Goal: Task Accomplishment & Management: Use online tool/utility

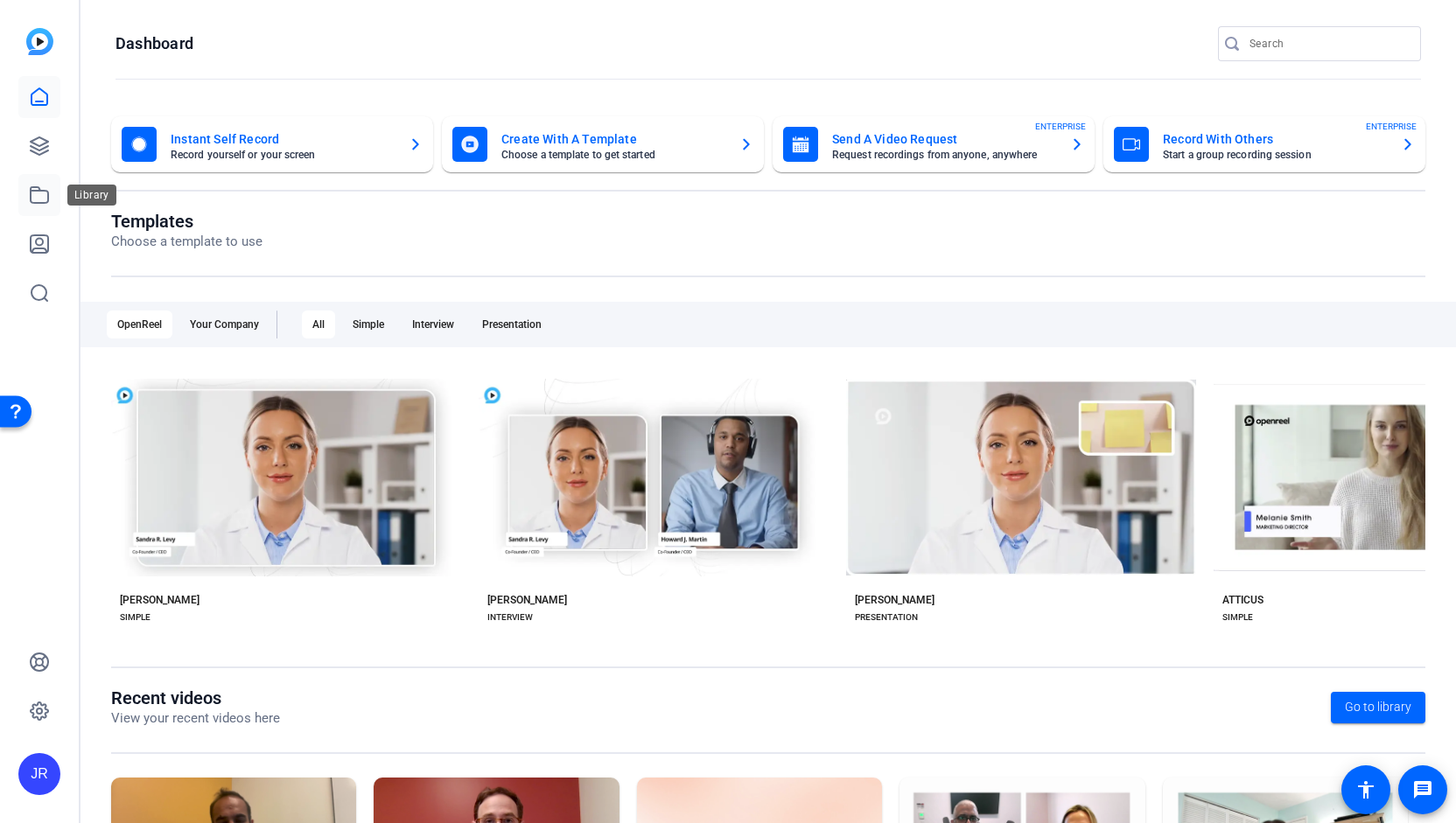
click at [42, 207] on link at bounding box center [39, 195] width 42 height 42
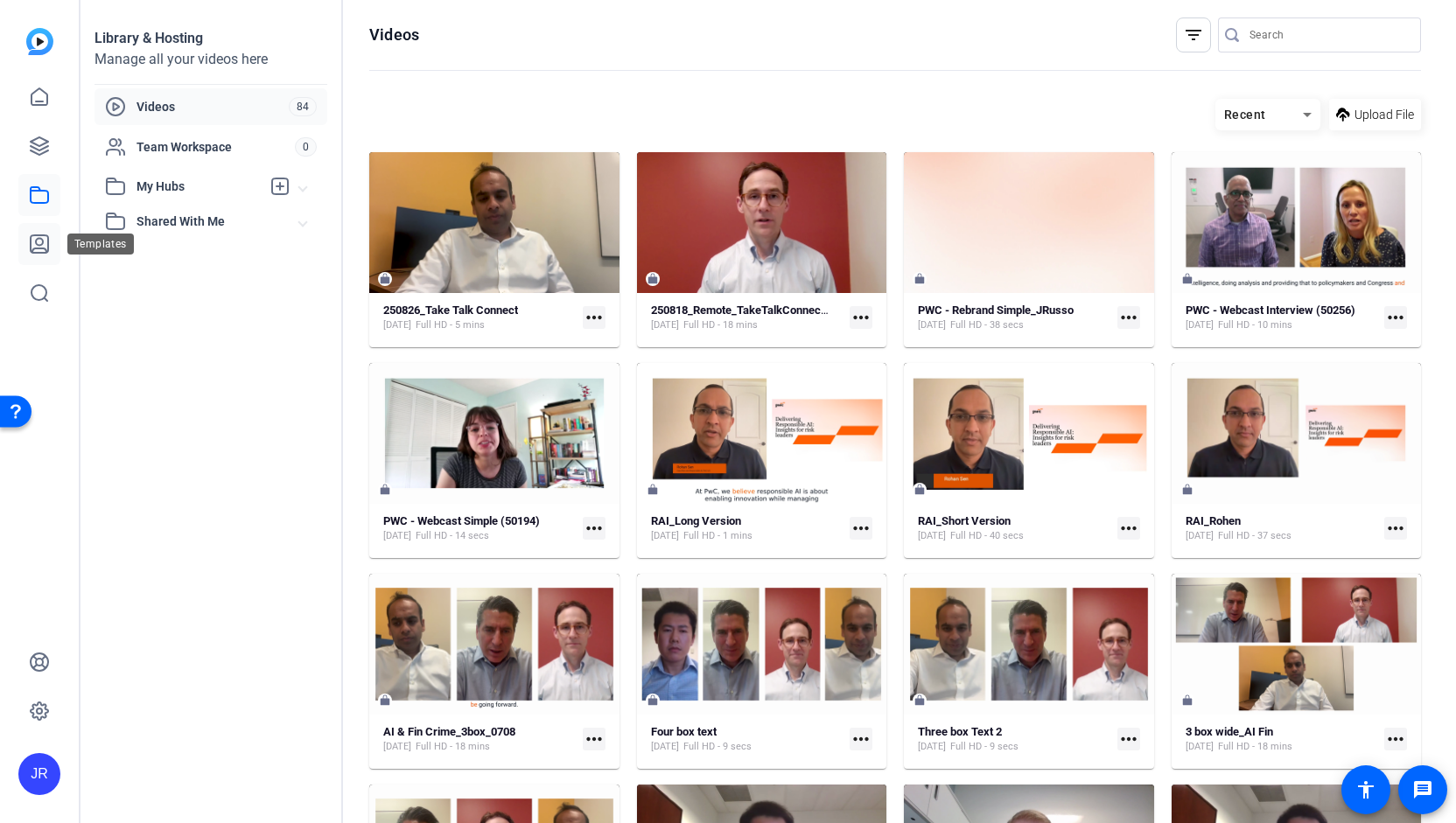
click at [43, 252] on icon at bounding box center [39, 244] width 18 height 18
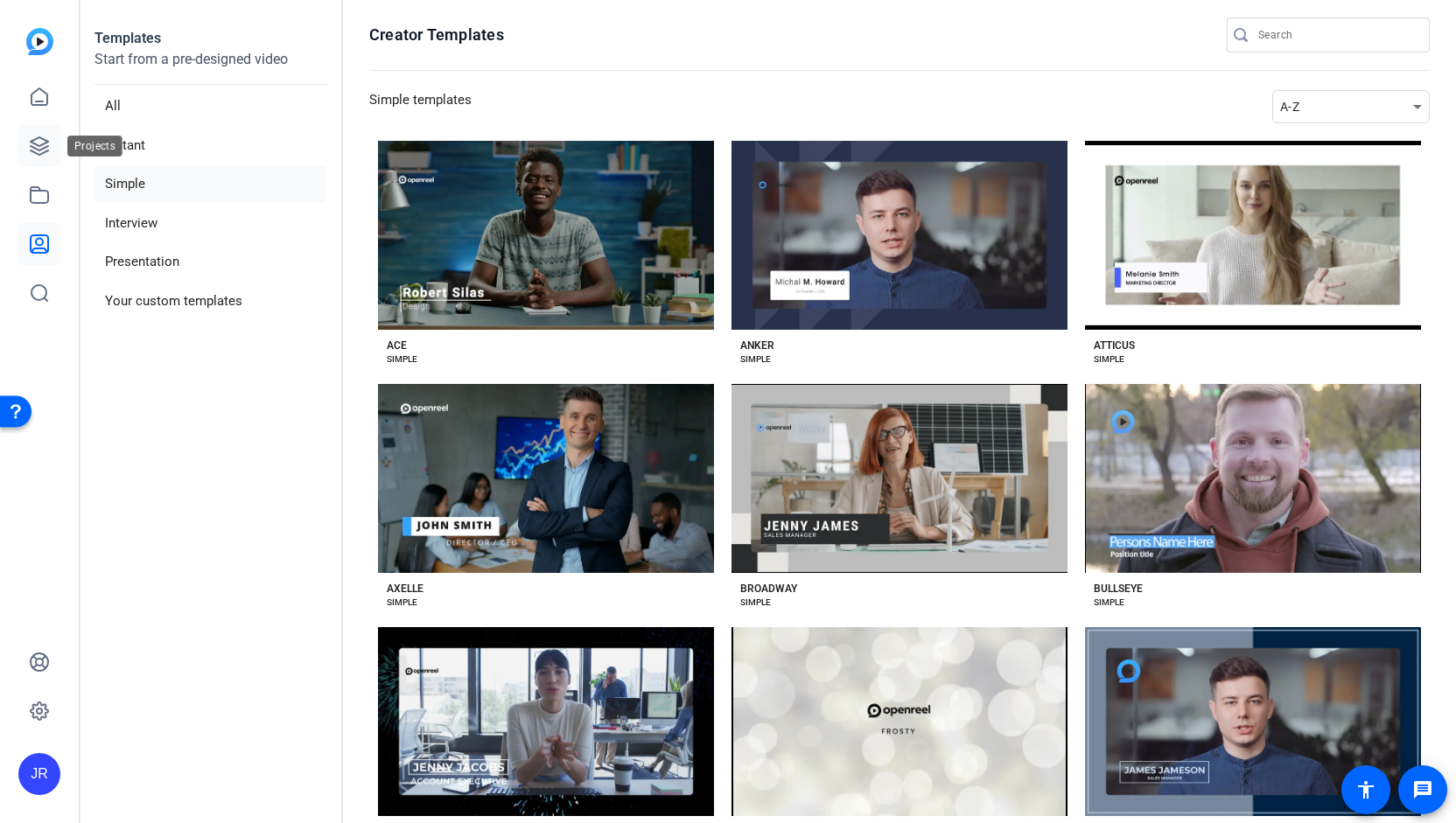
click at [33, 146] on icon at bounding box center [40, 146] width 21 height 21
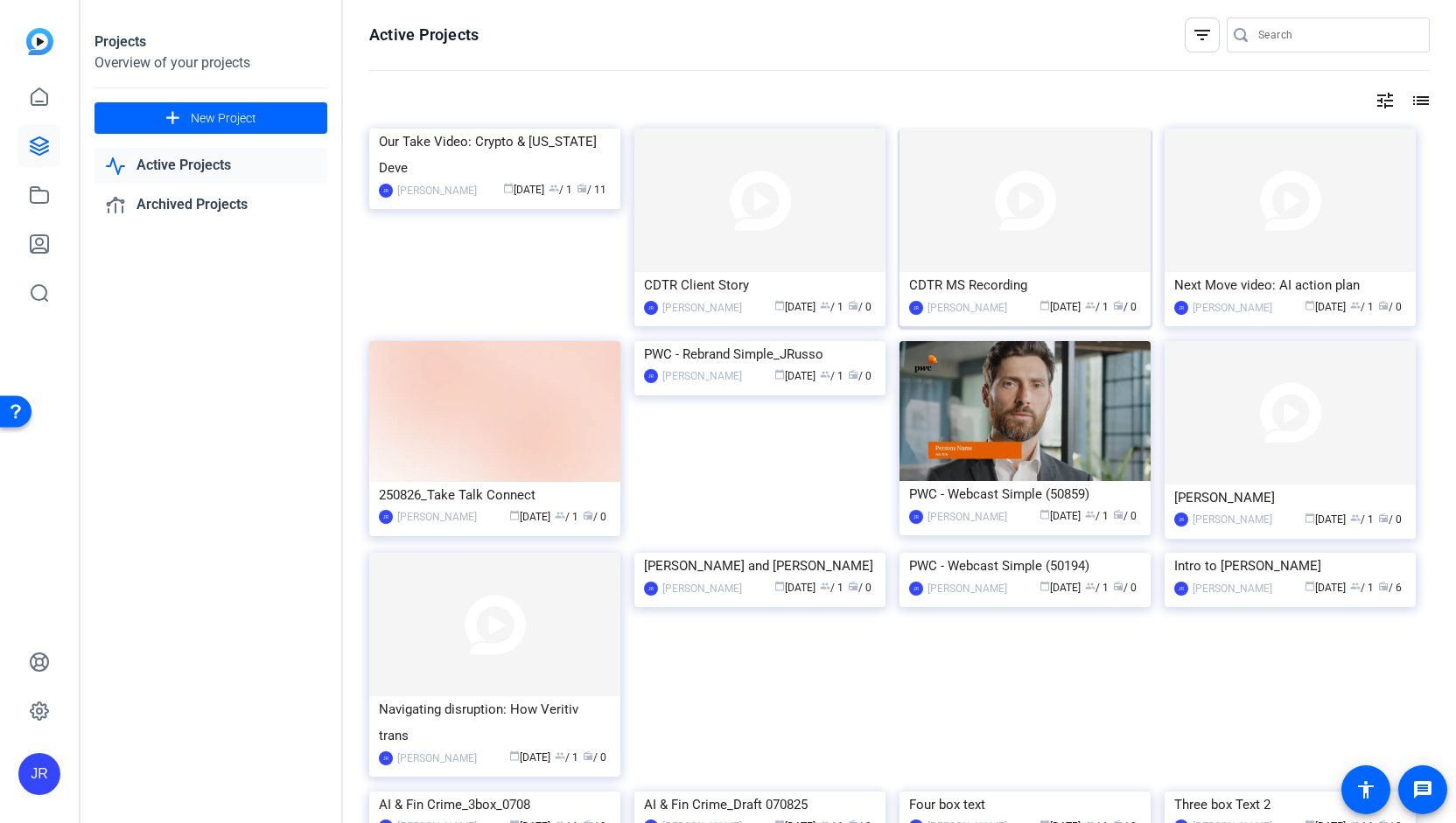
click at [980, 275] on div "CDTR MS Recording" at bounding box center [1024, 285] width 231 height 26
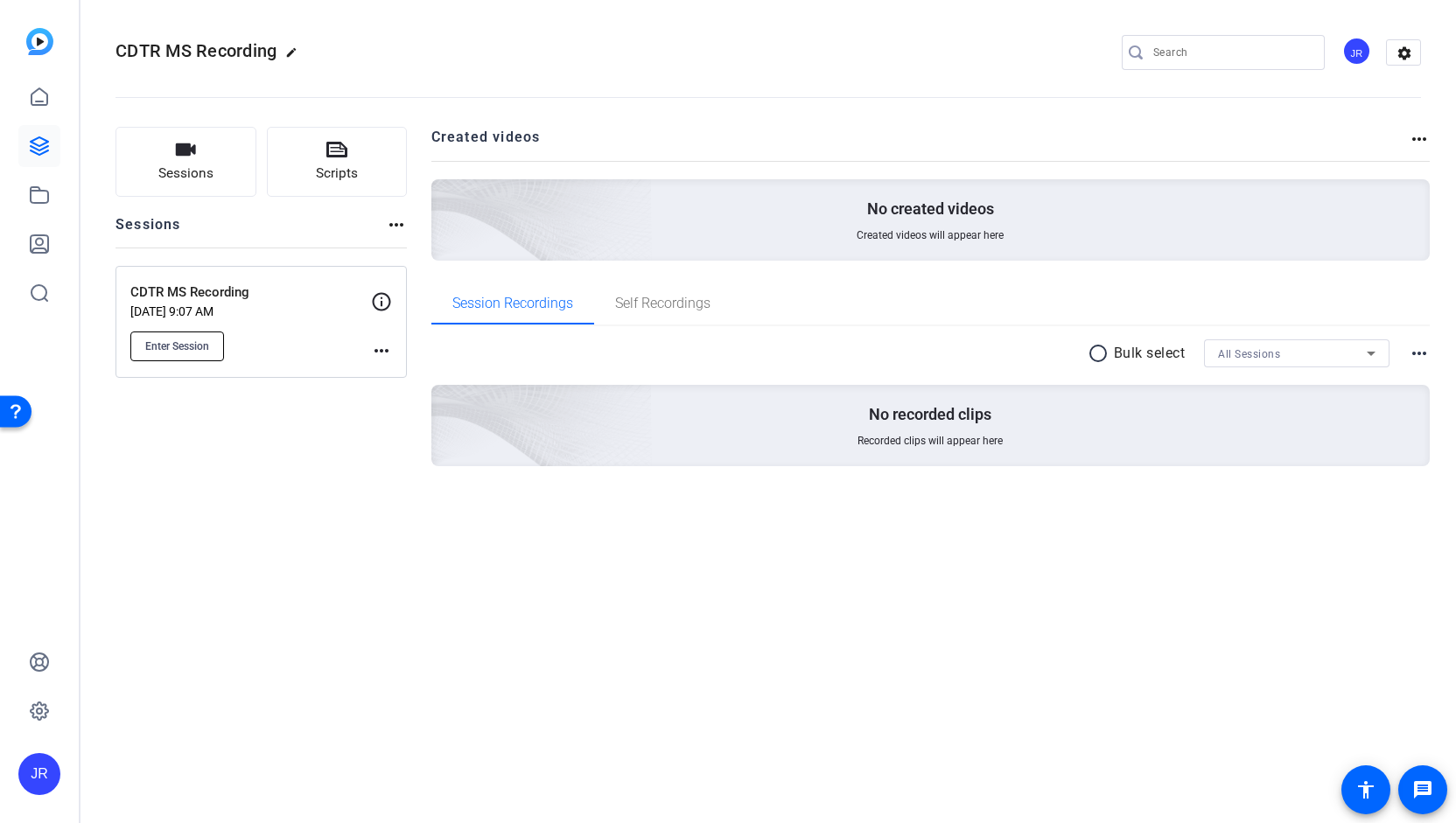
click at [183, 346] on span "Enter Session" at bounding box center [178, 346] width 64 height 14
click at [32, 200] on icon at bounding box center [40, 195] width 21 height 21
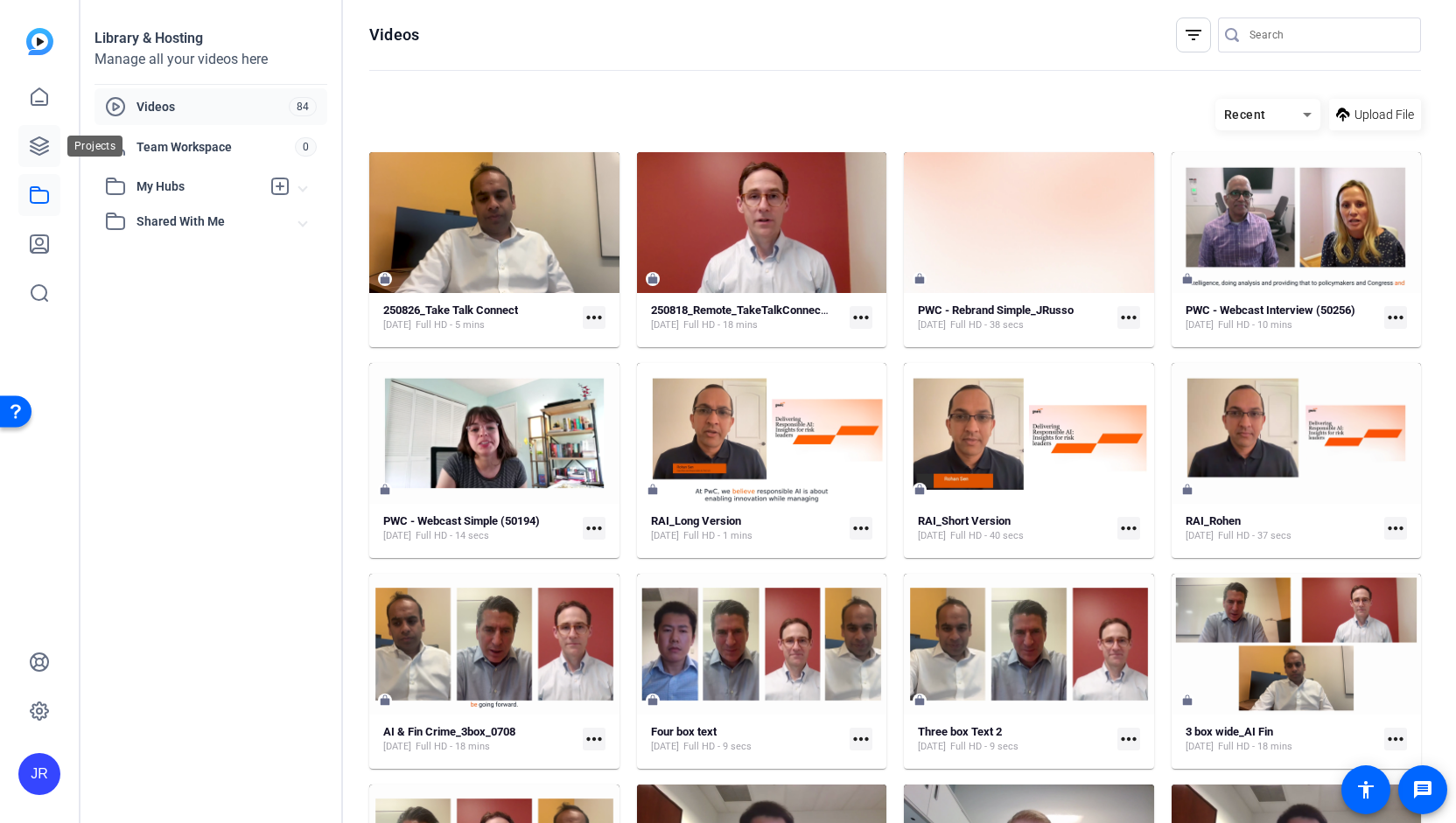
click at [39, 153] on icon at bounding box center [40, 146] width 21 height 21
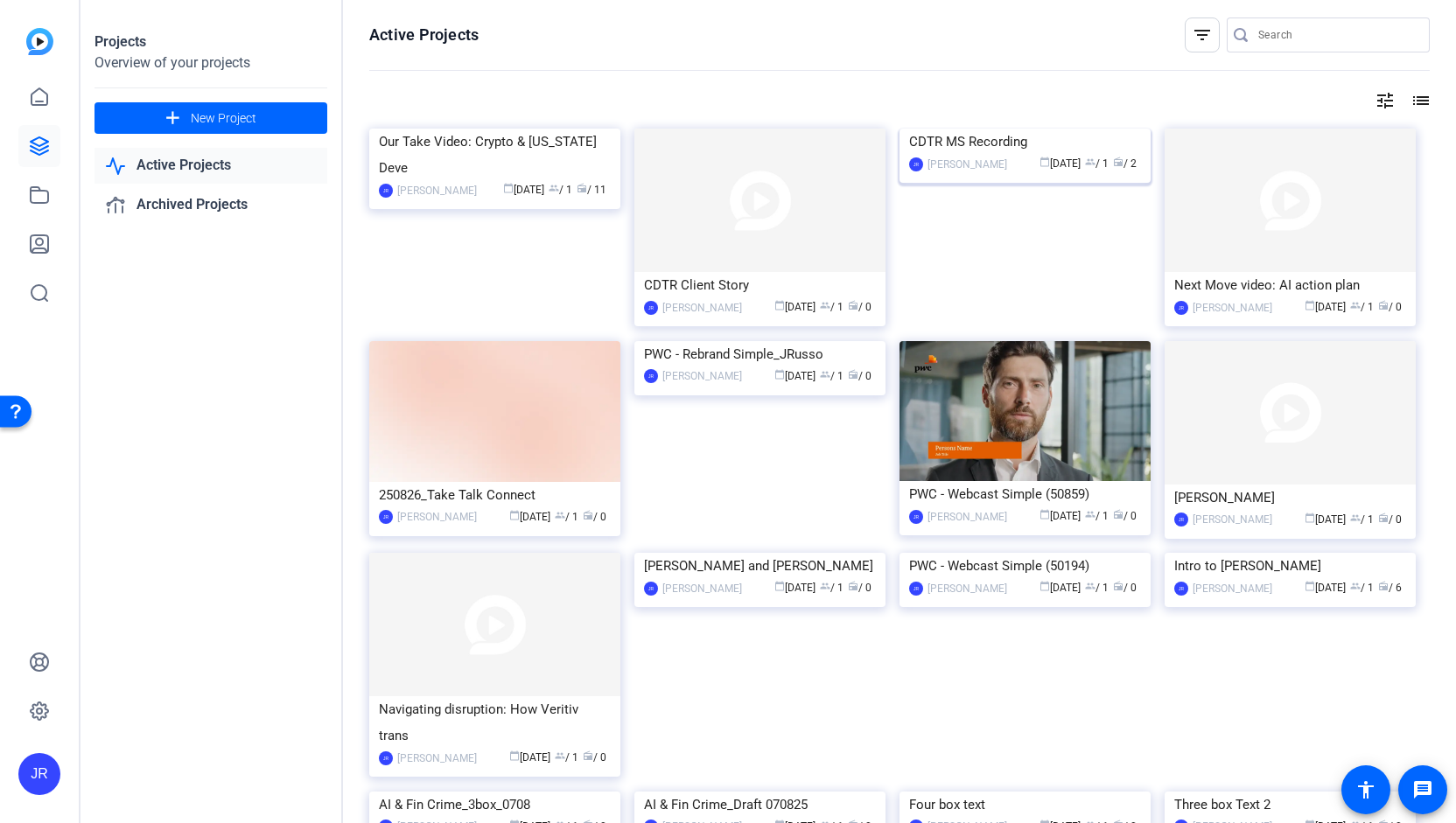
click at [948, 155] on div "CDTR MS Recording" at bounding box center [1024, 142] width 231 height 26
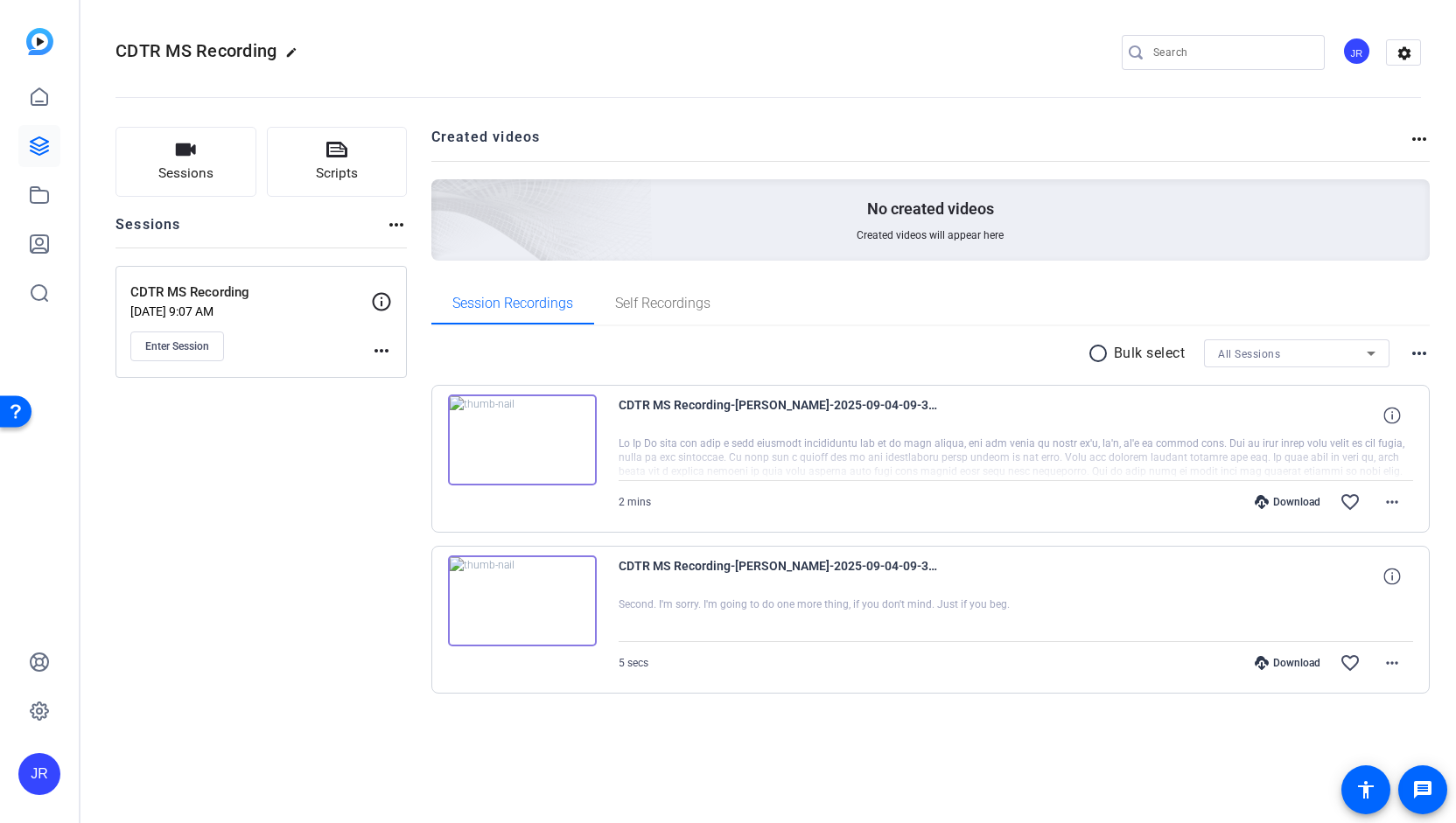
click at [525, 597] on img at bounding box center [522, 601] width 148 height 91
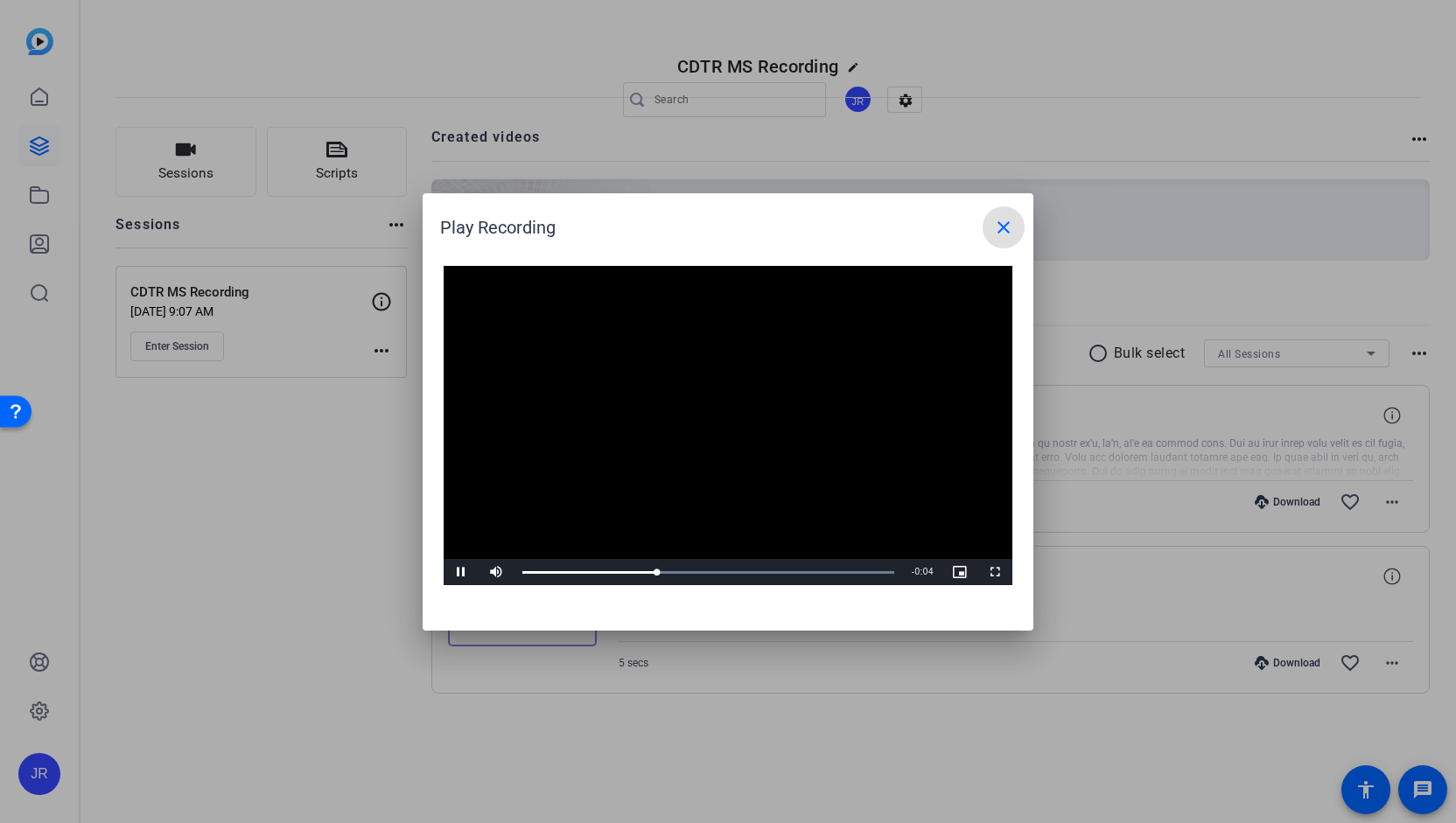
click at [1011, 230] on mat-icon "close" at bounding box center [1003, 228] width 21 height 21
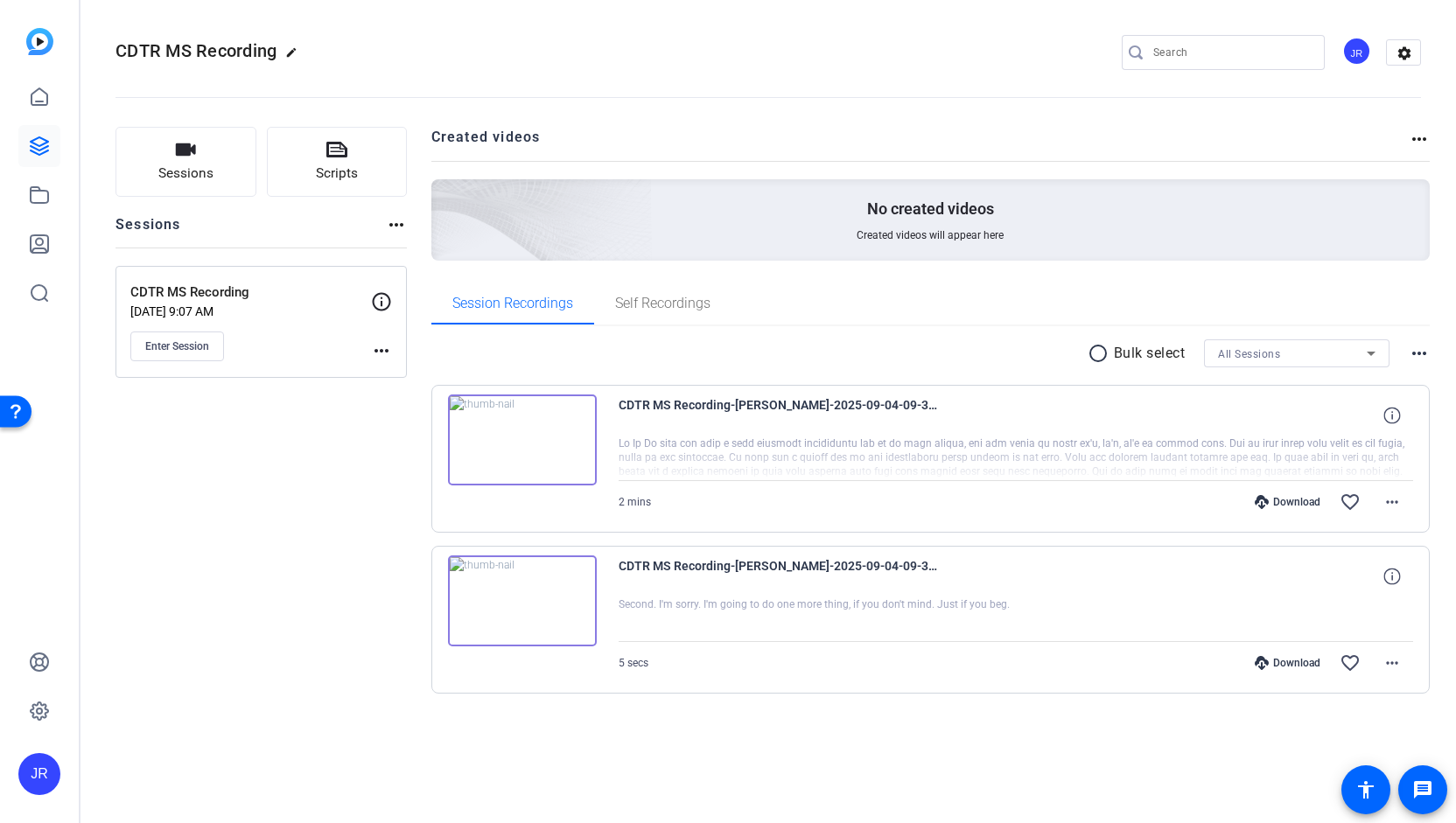
click at [526, 432] on img at bounding box center [522, 440] width 148 height 91
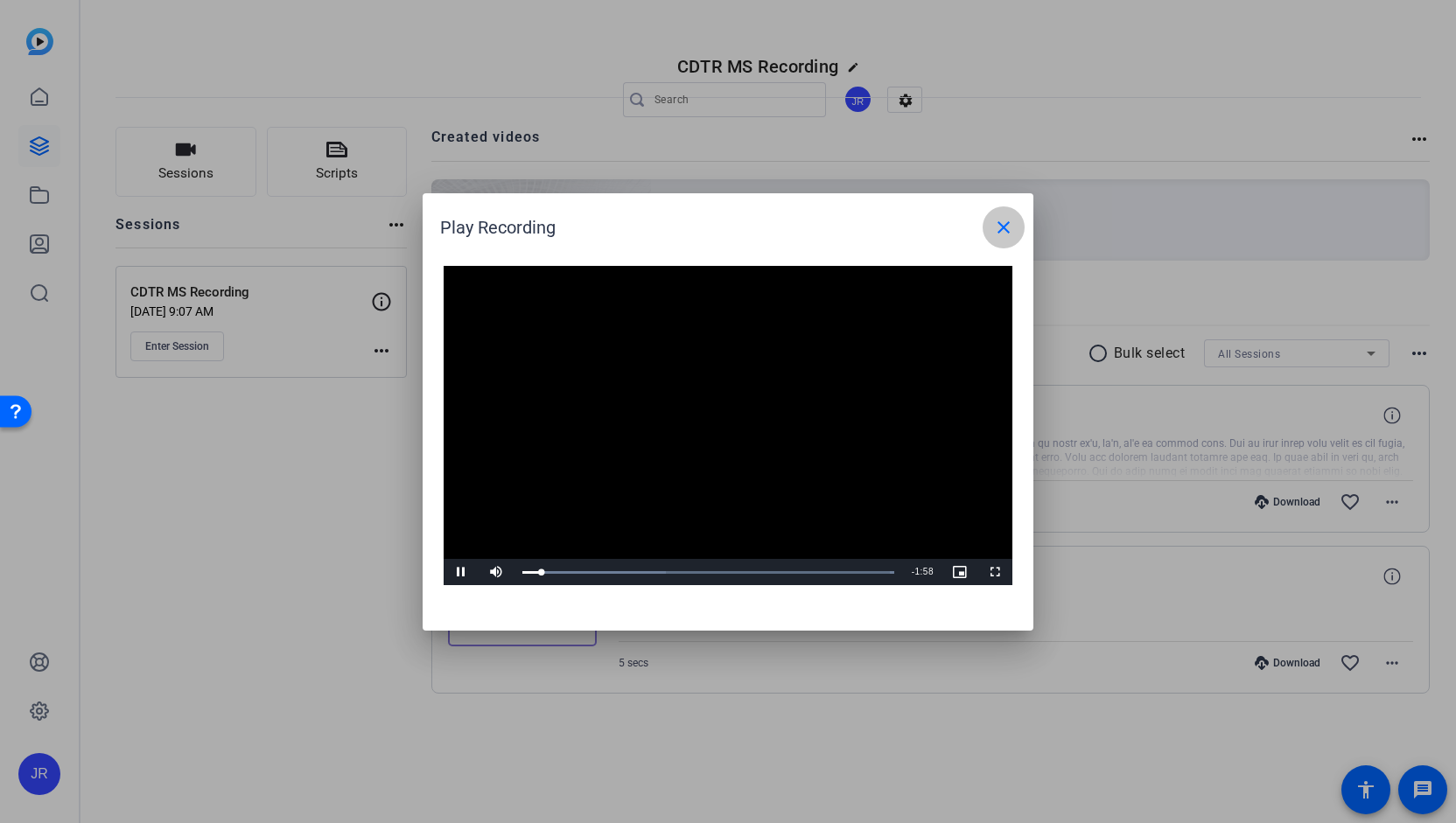
click at [1000, 231] on mat-icon "close" at bounding box center [1003, 228] width 21 height 21
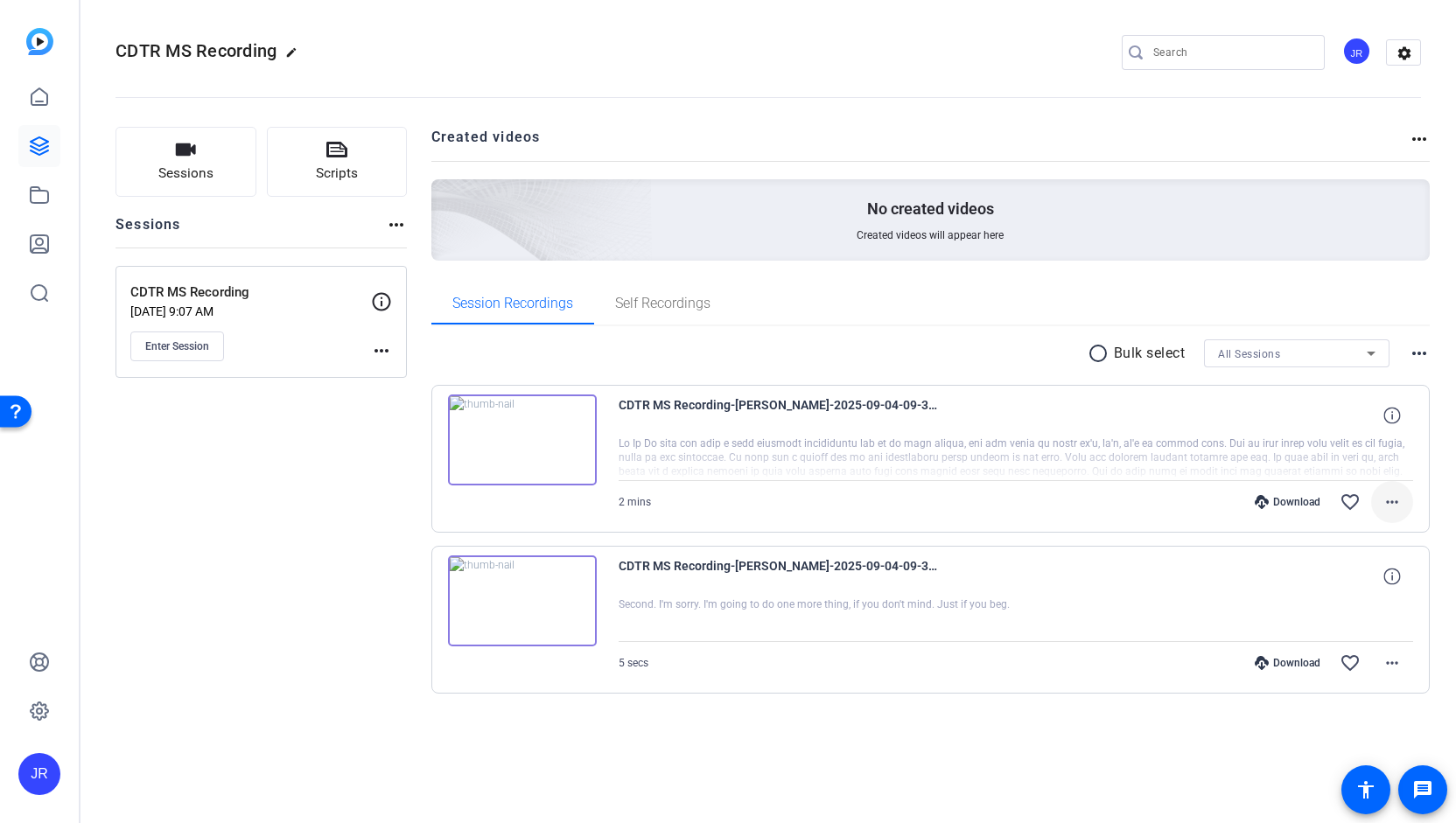
click at [1398, 506] on mat-icon "more_horiz" at bounding box center [1392, 502] width 21 height 21
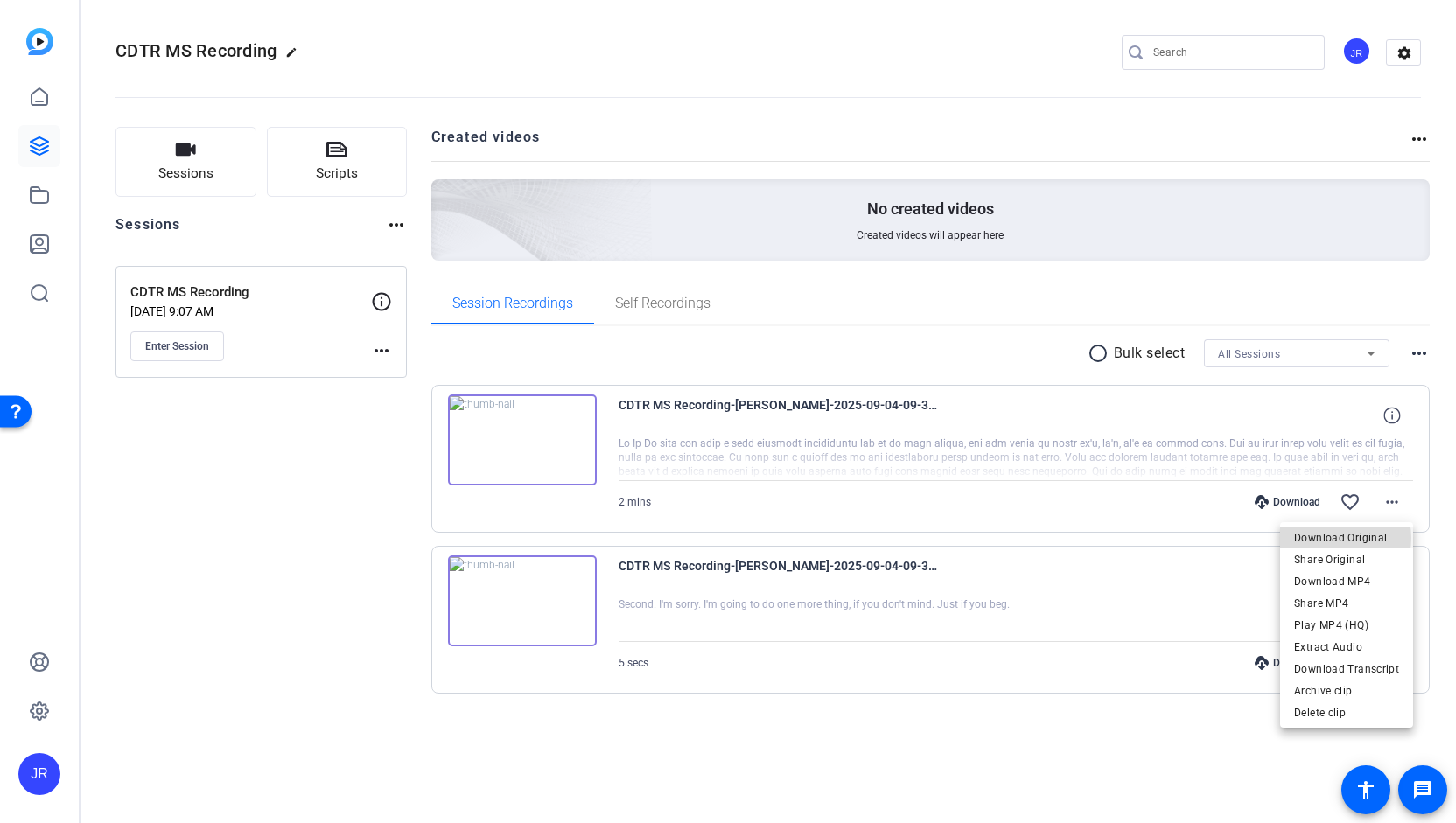
click at [1338, 538] on span "Download Original" at bounding box center [1345, 538] width 105 height 21
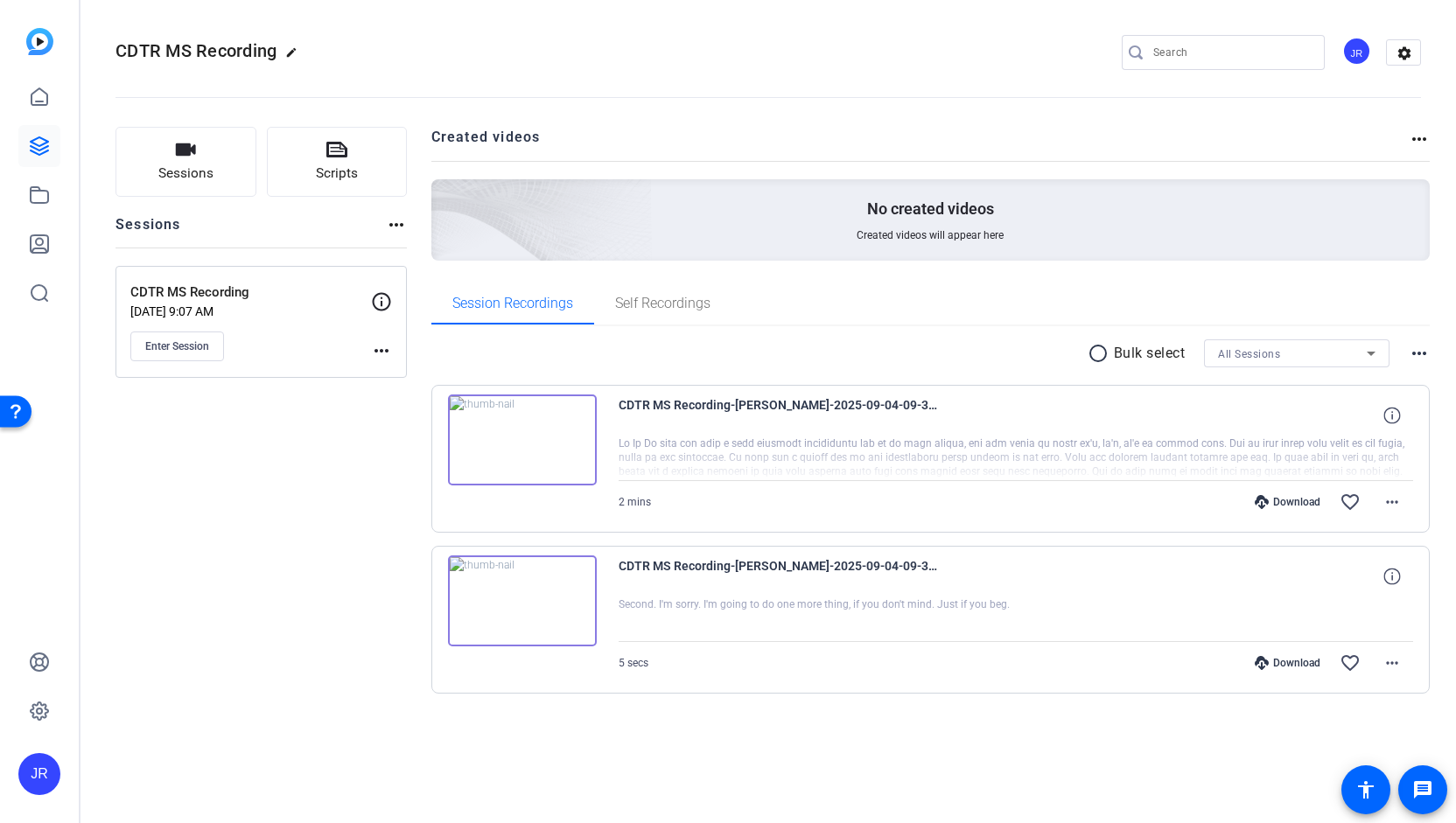
click at [516, 435] on img at bounding box center [522, 440] width 148 height 91
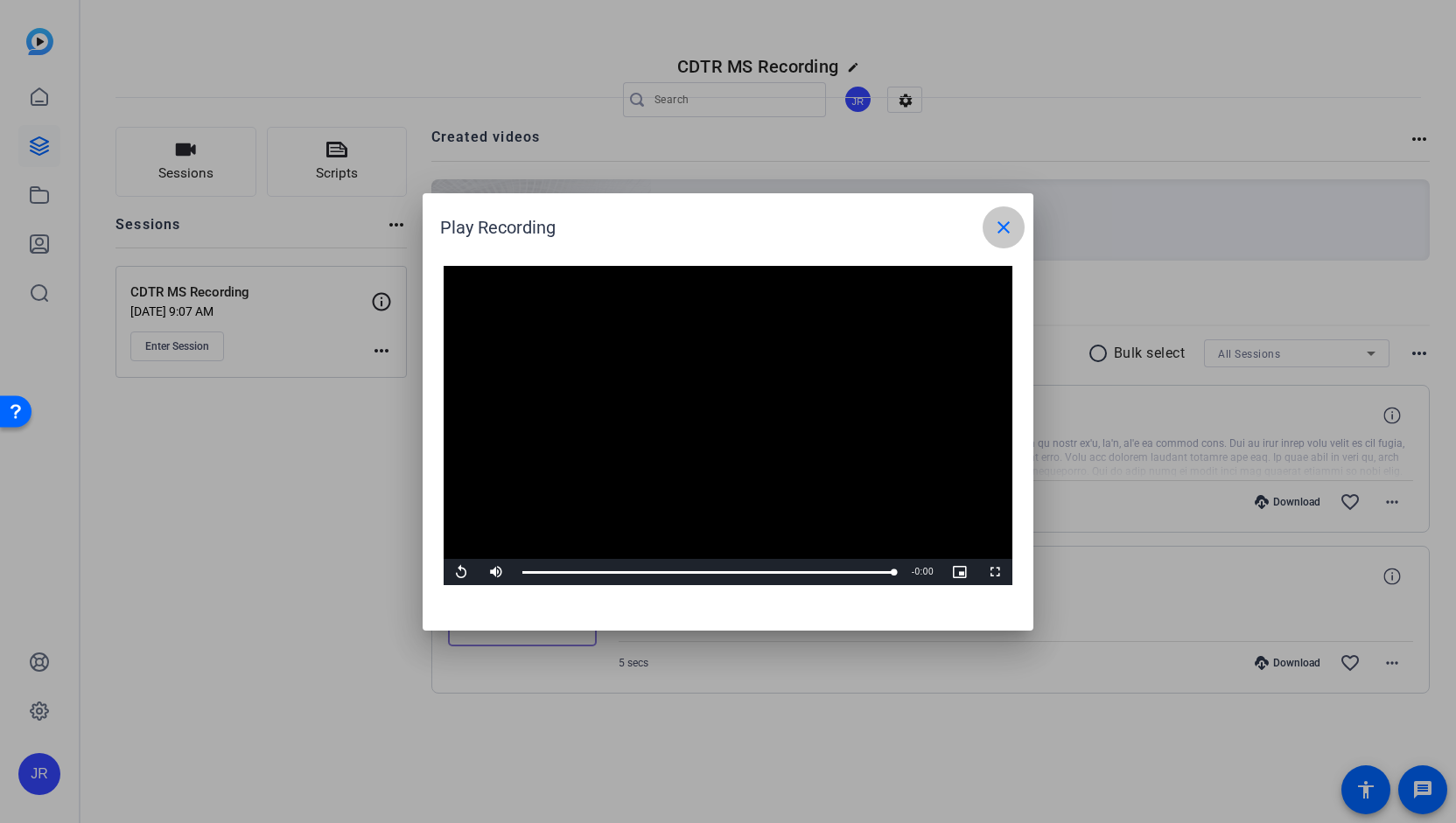
click at [1008, 231] on mat-icon "close" at bounding box center [1003, 228] width 21 height 21
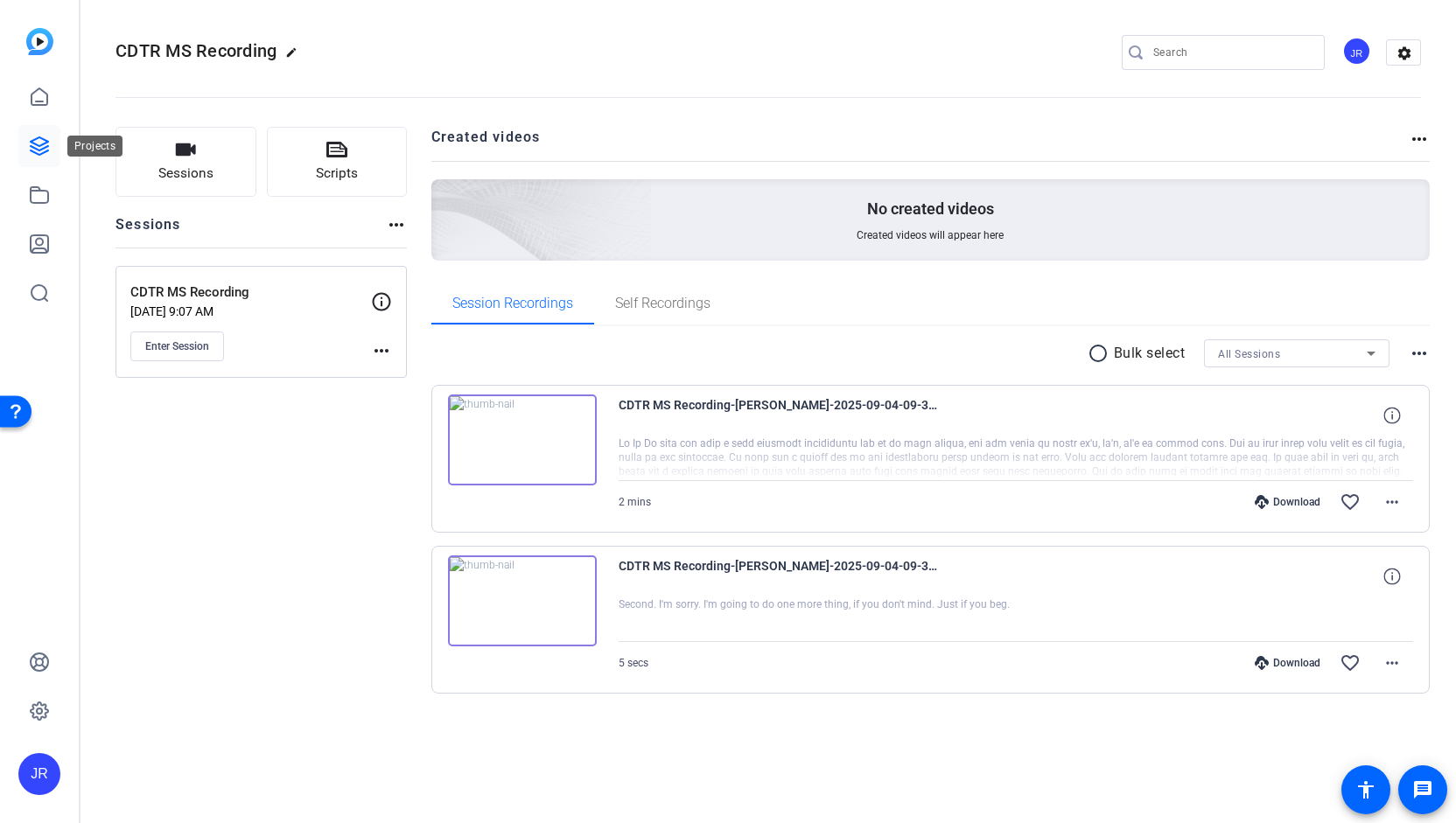
click at [26, 158] on link at bounding box center [39, 146] width 42 height 42
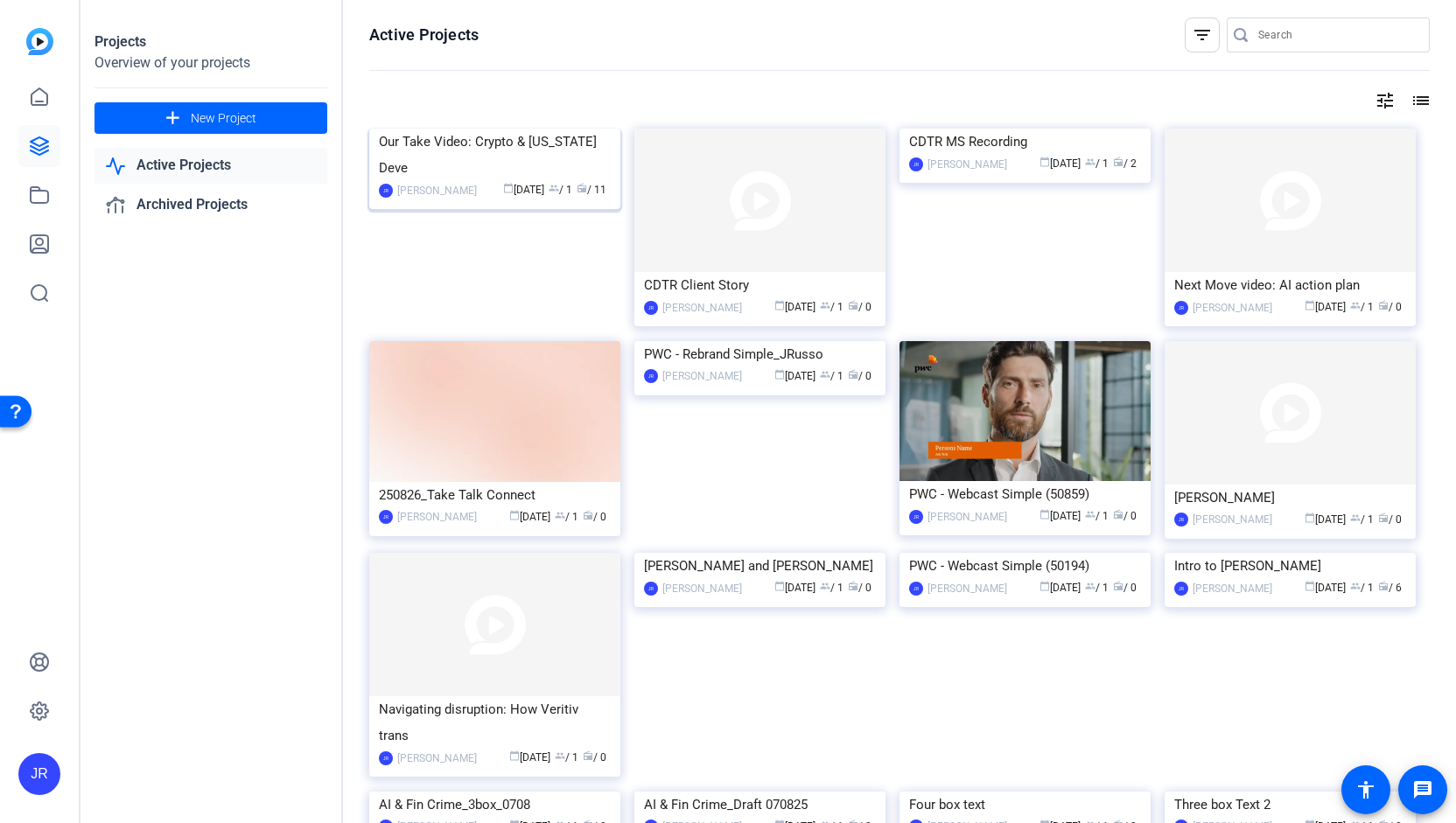
click at [471, 181] on div "Our Take Video: Crypto & Washington Deve" at bounding box center [494, 155] width 231 height 53
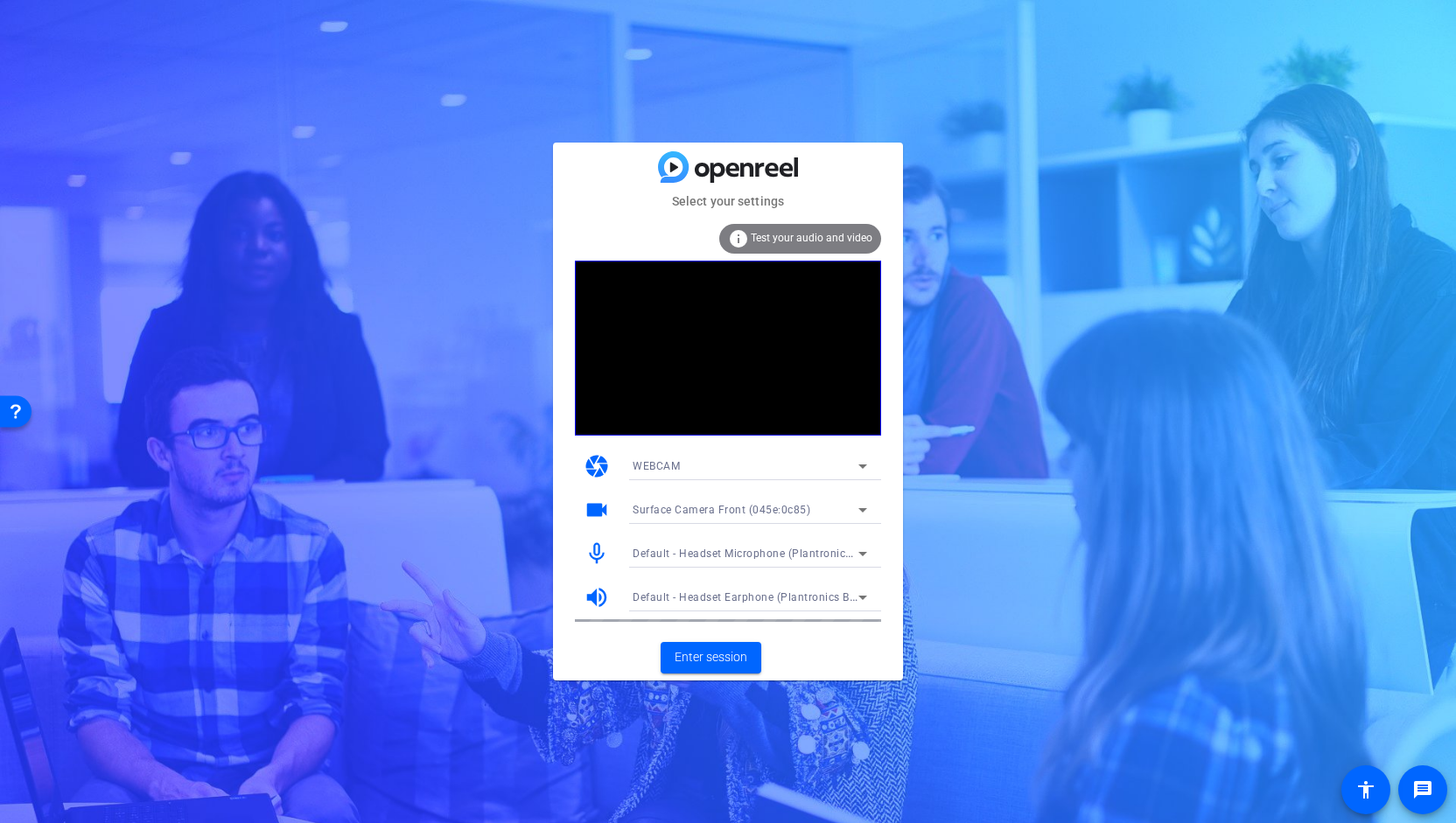
click at [808, 235] on span "Test your audio and video" at bounding box center [811, 237] width 122 height 12
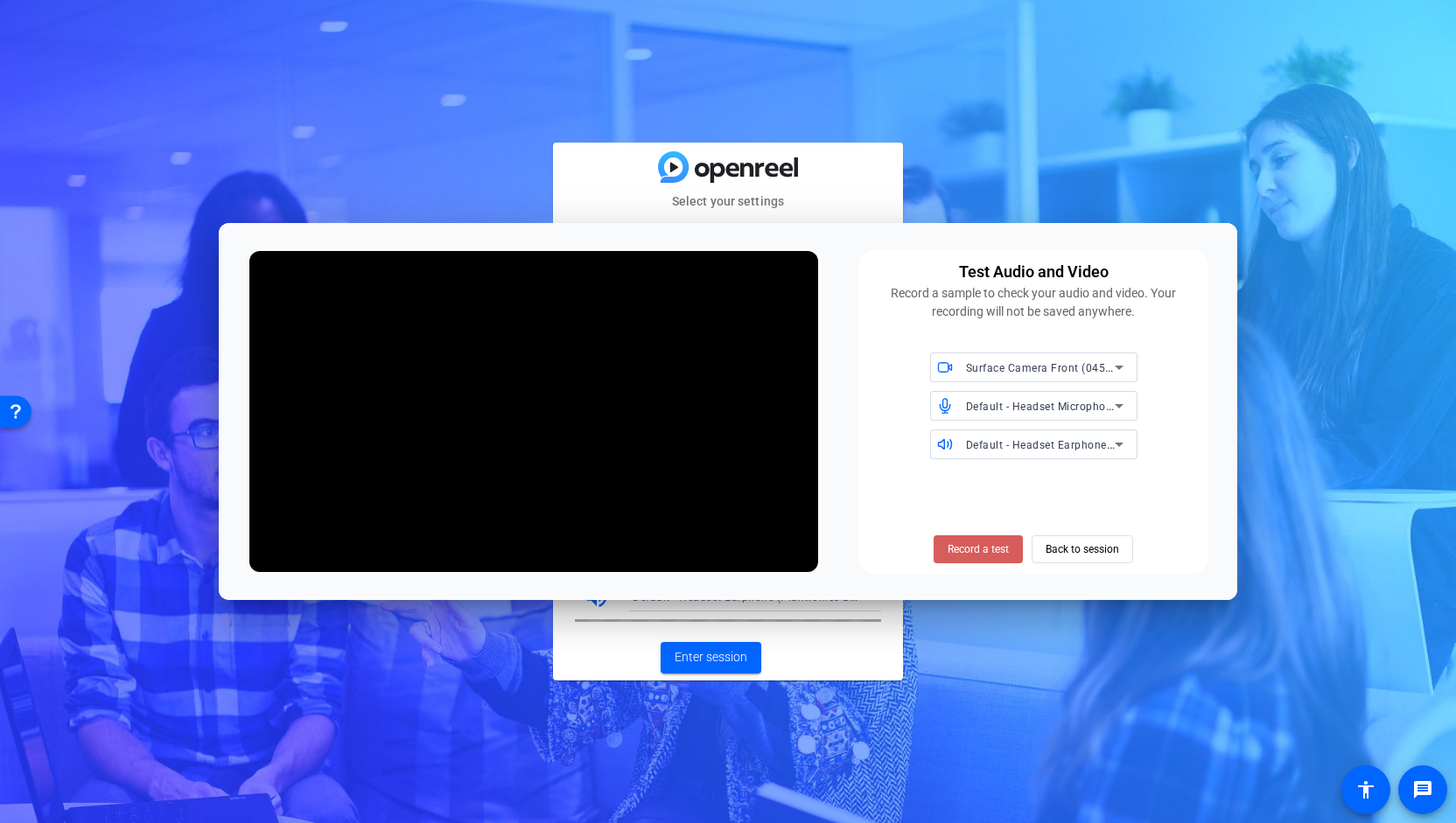
click at [0, 0] on span "Record a test" at bounding box center [0, 0] width 0 height 0
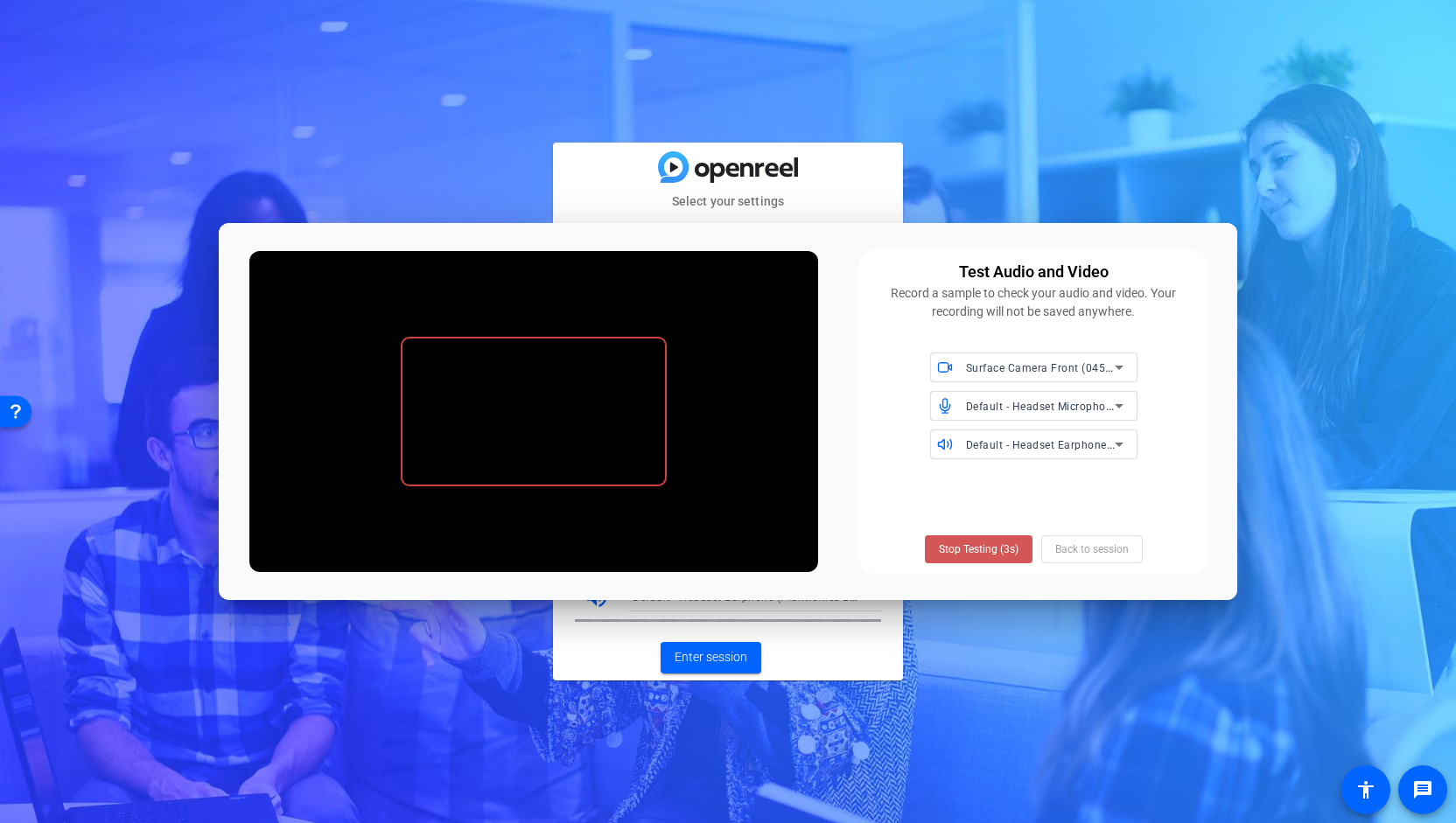
click at [977, 556] on span "Stop Testing (3s)" at bounding box center [979, 549] width 79 height 16
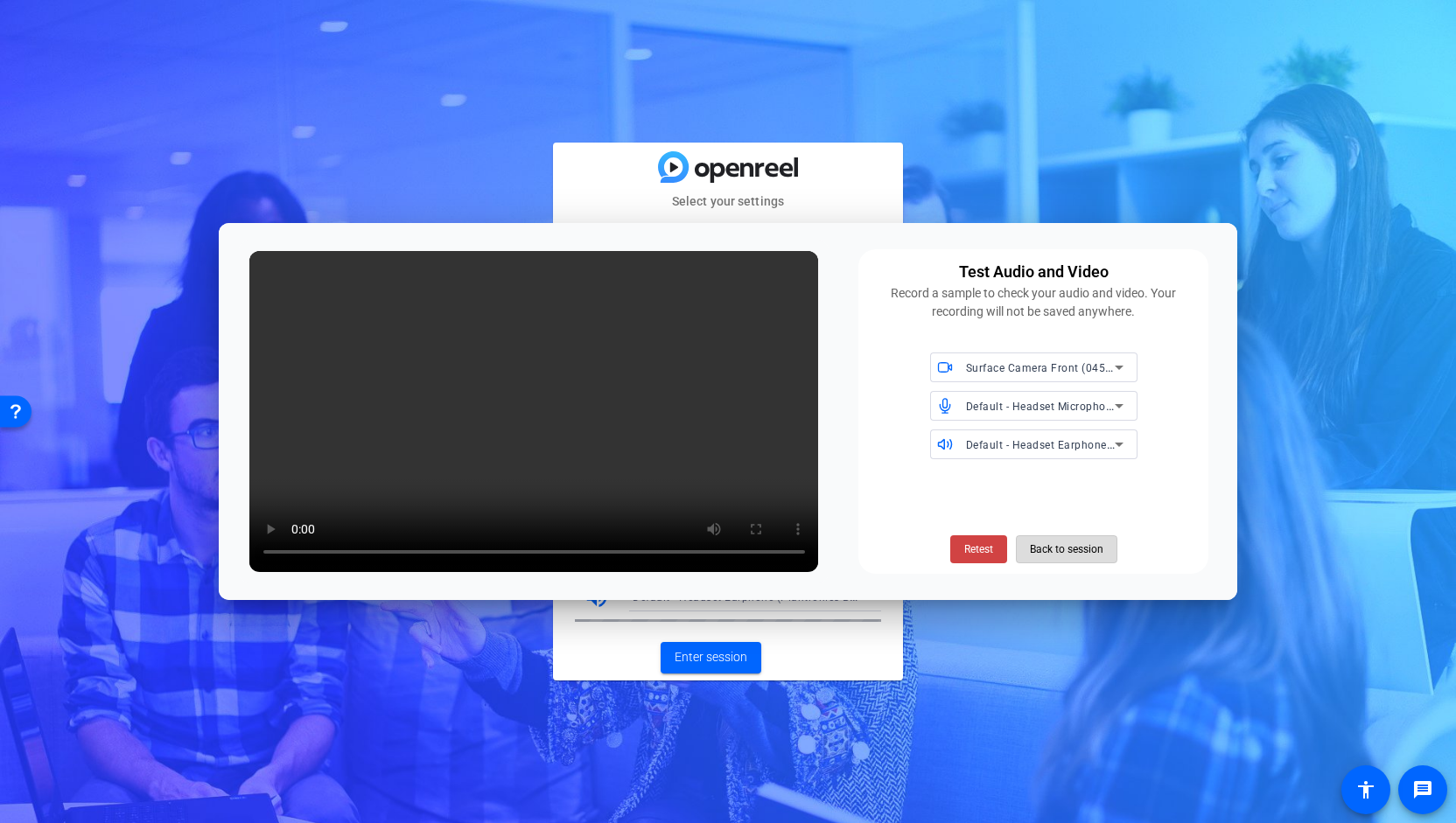
click at [0, 0] on span "Back to session" at bounding box center [0, 0] width 0 height 0
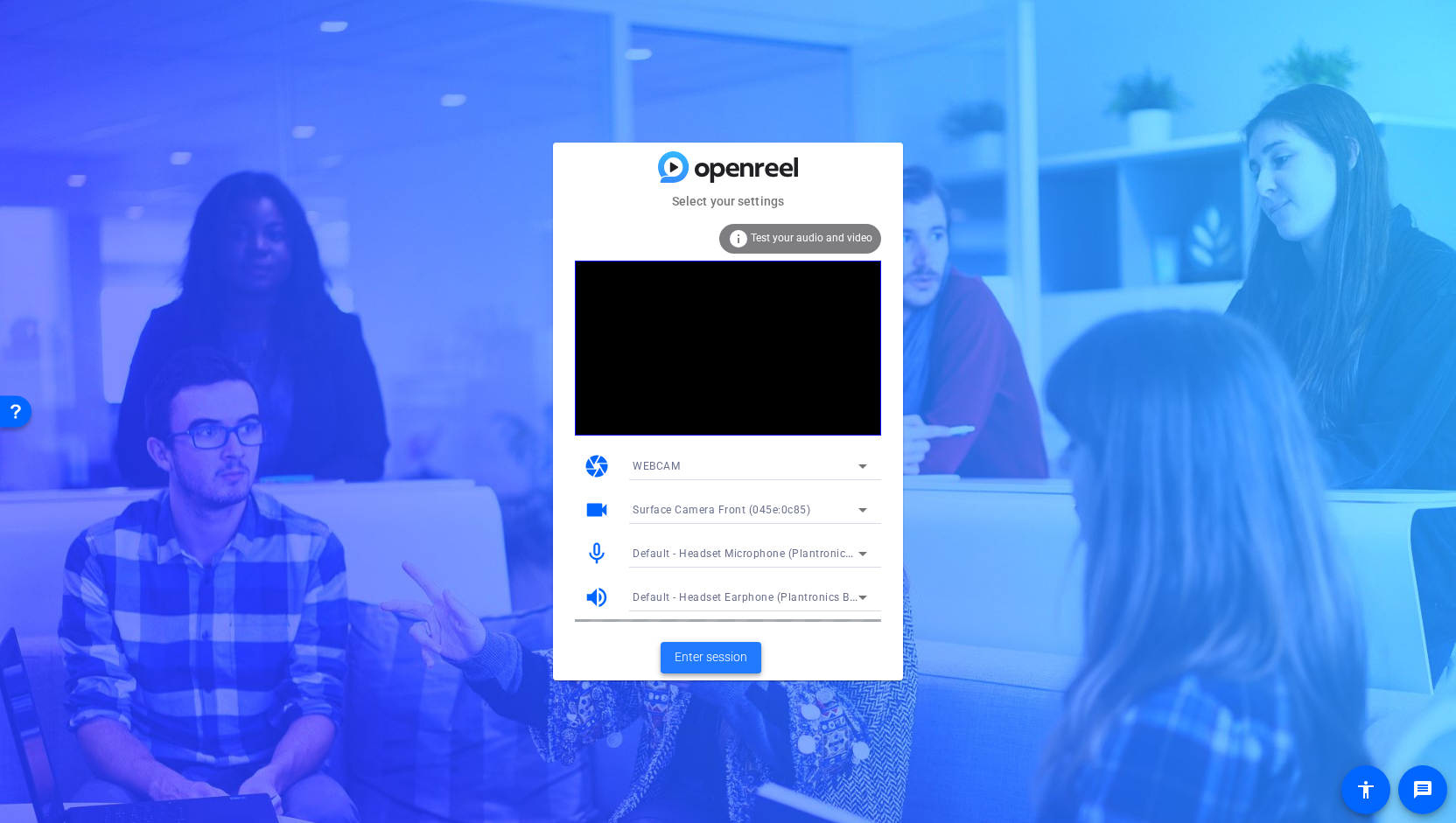
click at [716, 656] on span "Enter session" at bounding box center [711, 657] width 73 height 18
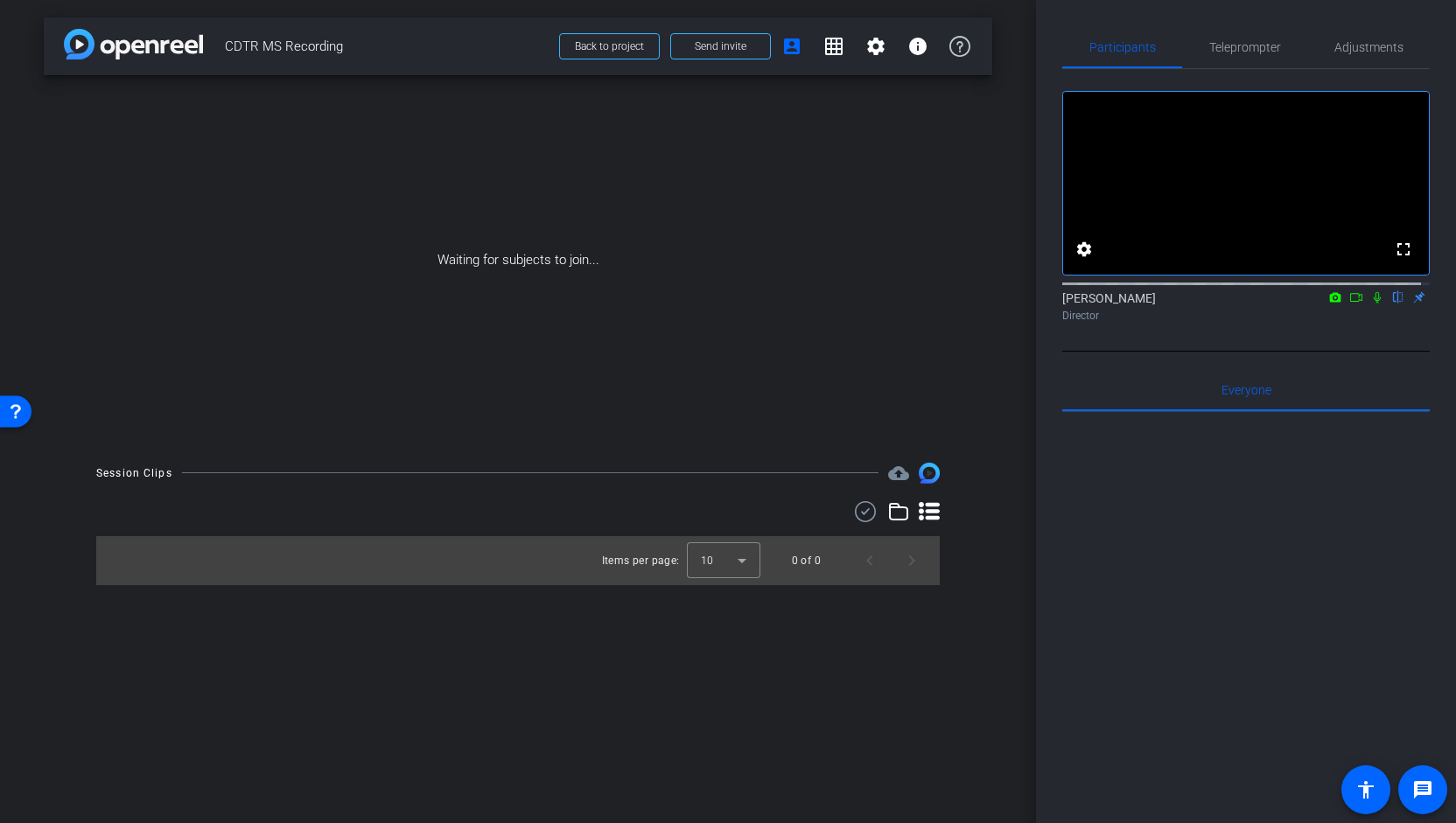
click at [1349, 303] on icon at bounding box center [1356, 297] width 14 height 12
click at [1395, 303] on icon at bounding box center [1397, 298] width 7 height 11
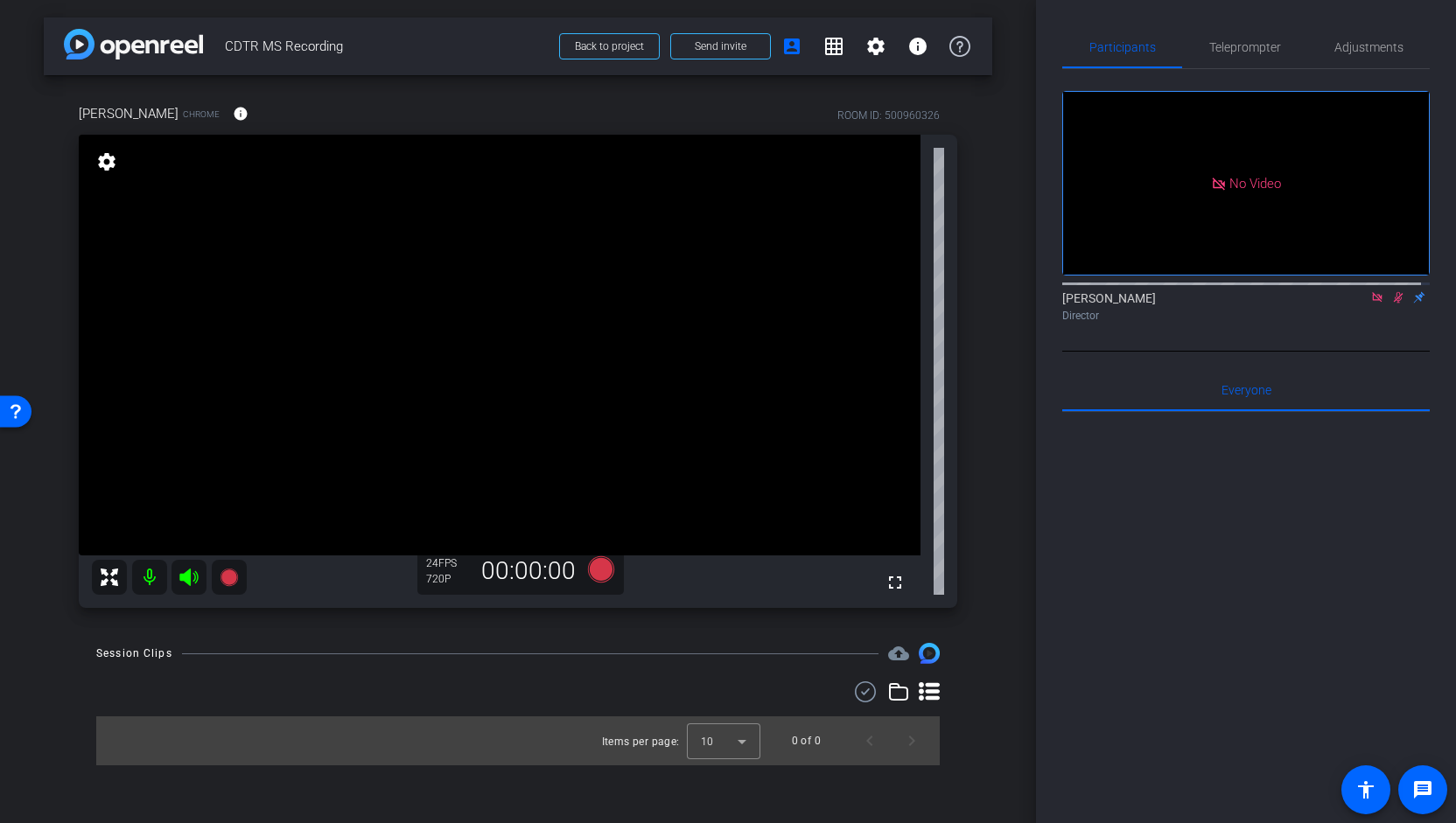
click at [1391, 303] on icon at bounding box center [1397, 297] width 14 height 12
click at [1372, 301] on icon at bounding box center [1377, 297] width 9 height 9
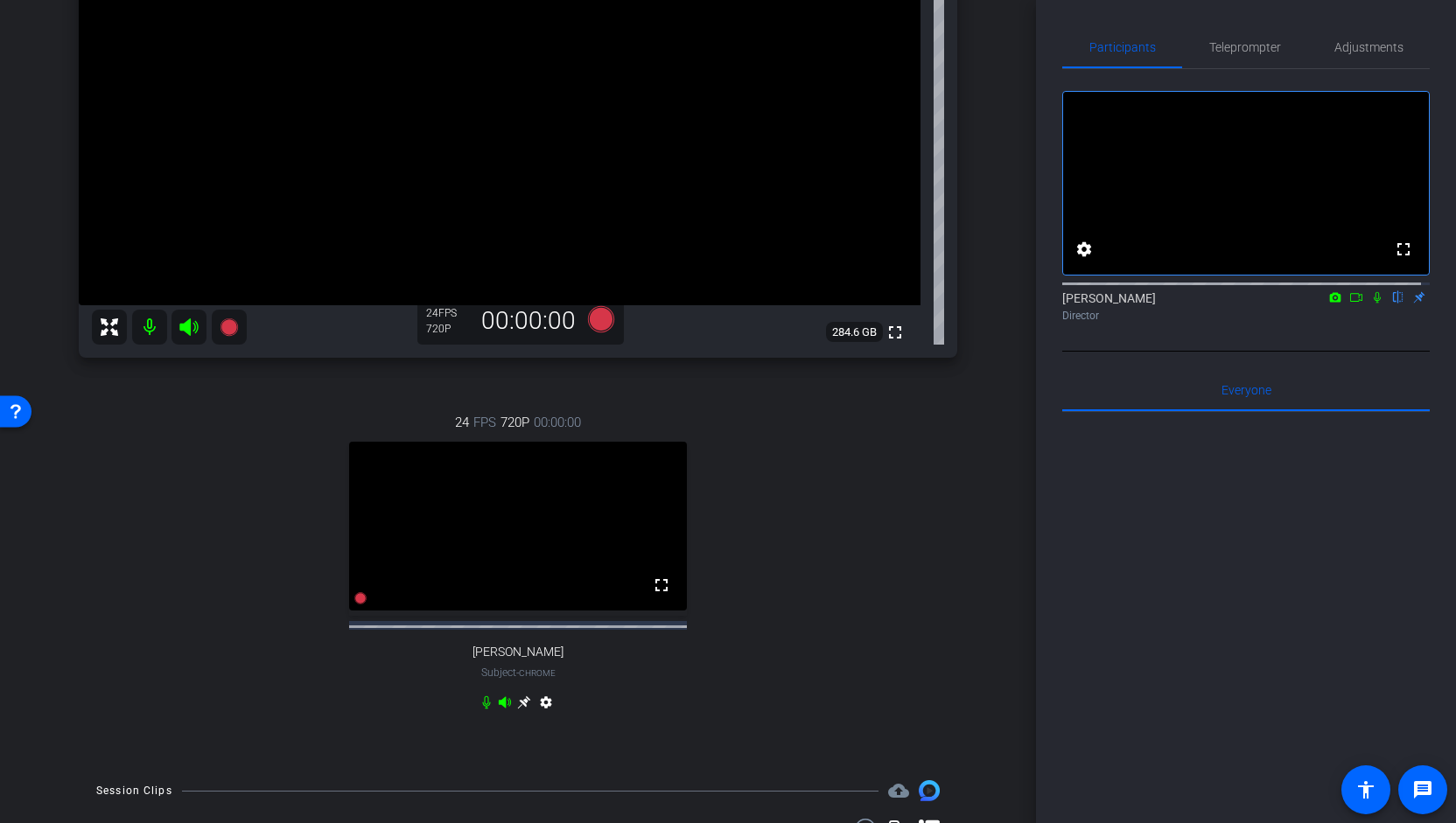
scroll to position [264, 0]
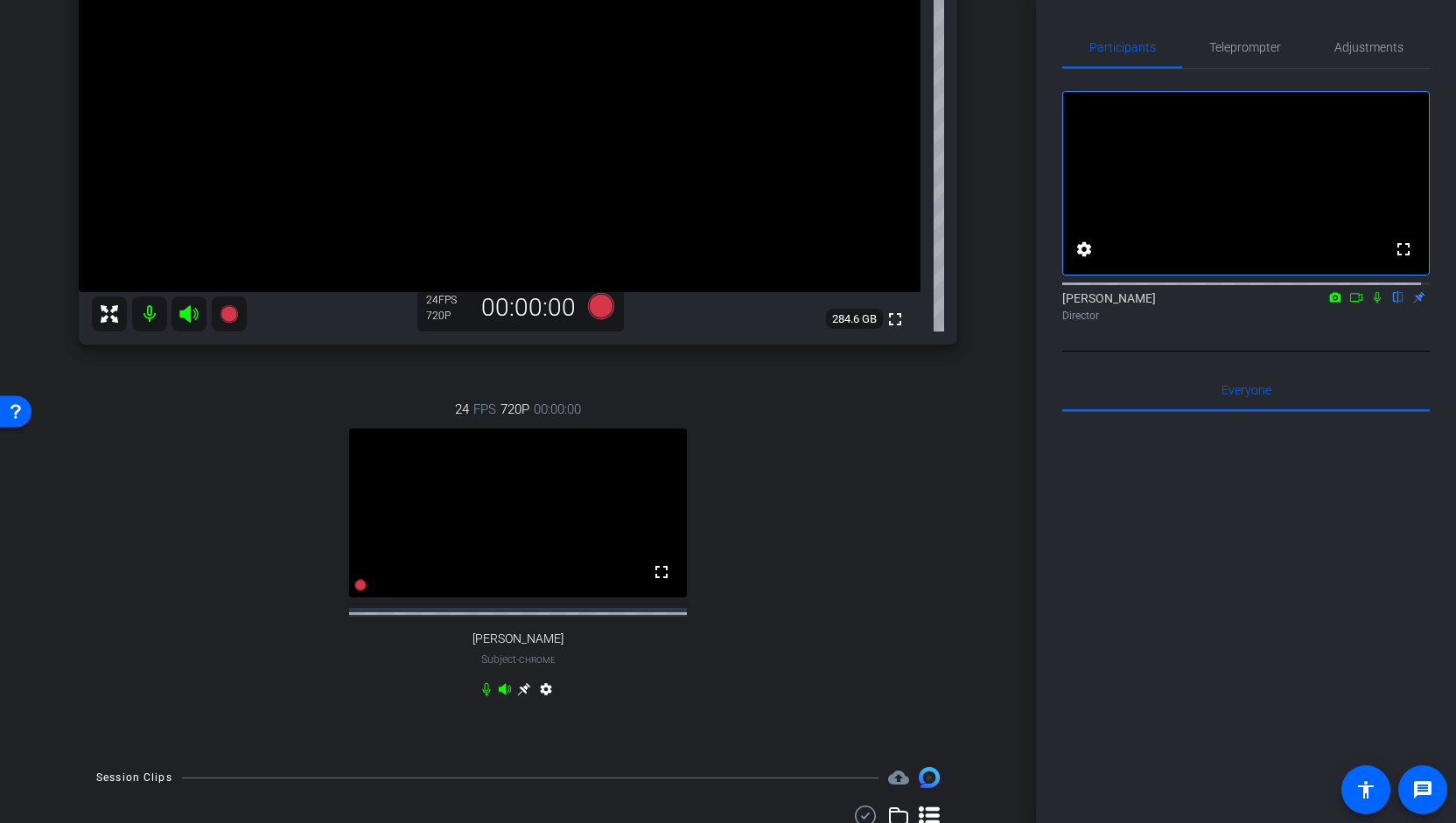
click at [523, 696] on icon at bounding box center [523, 689] width 14 height 14
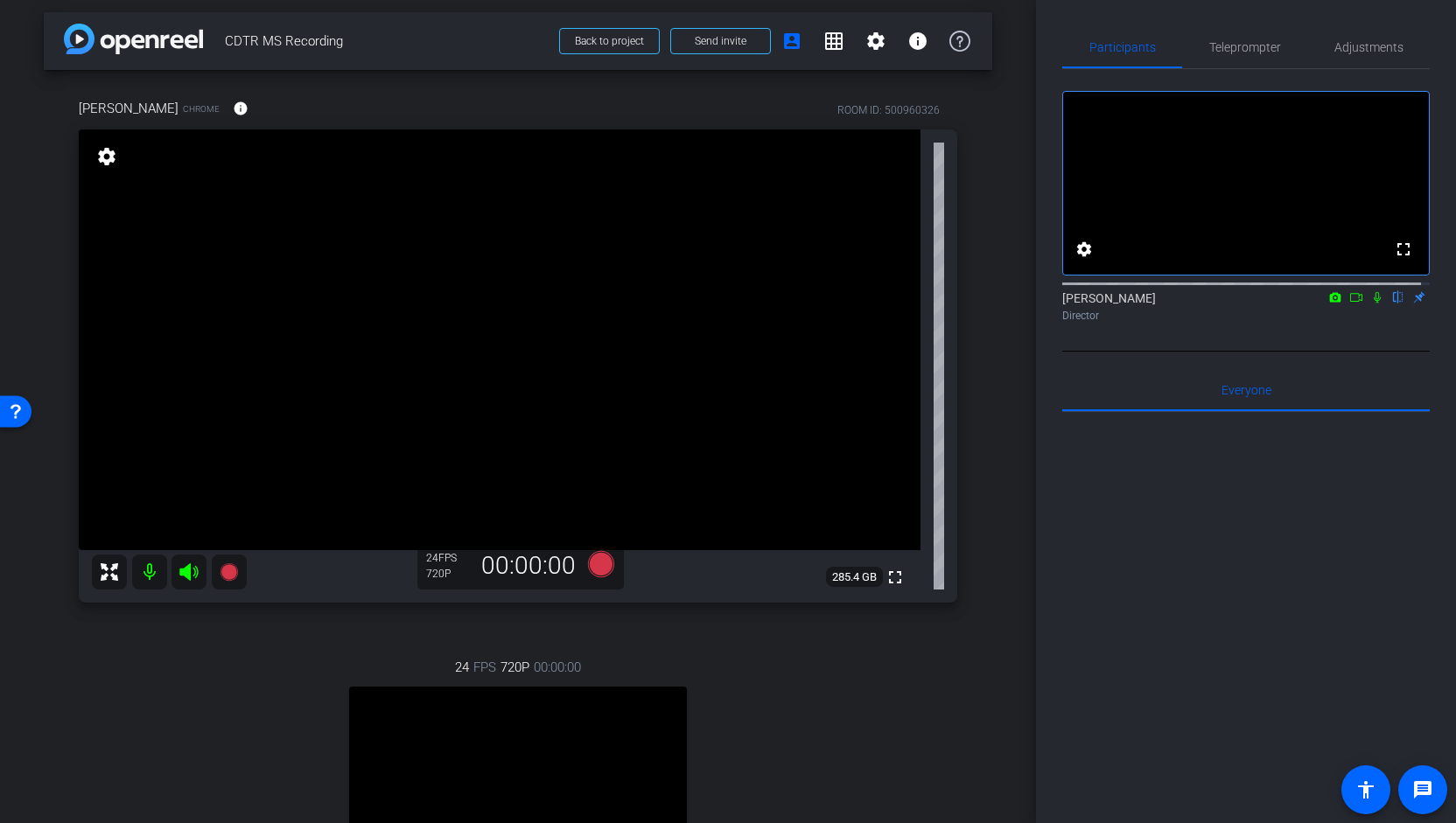
scroll to position [0, 0]
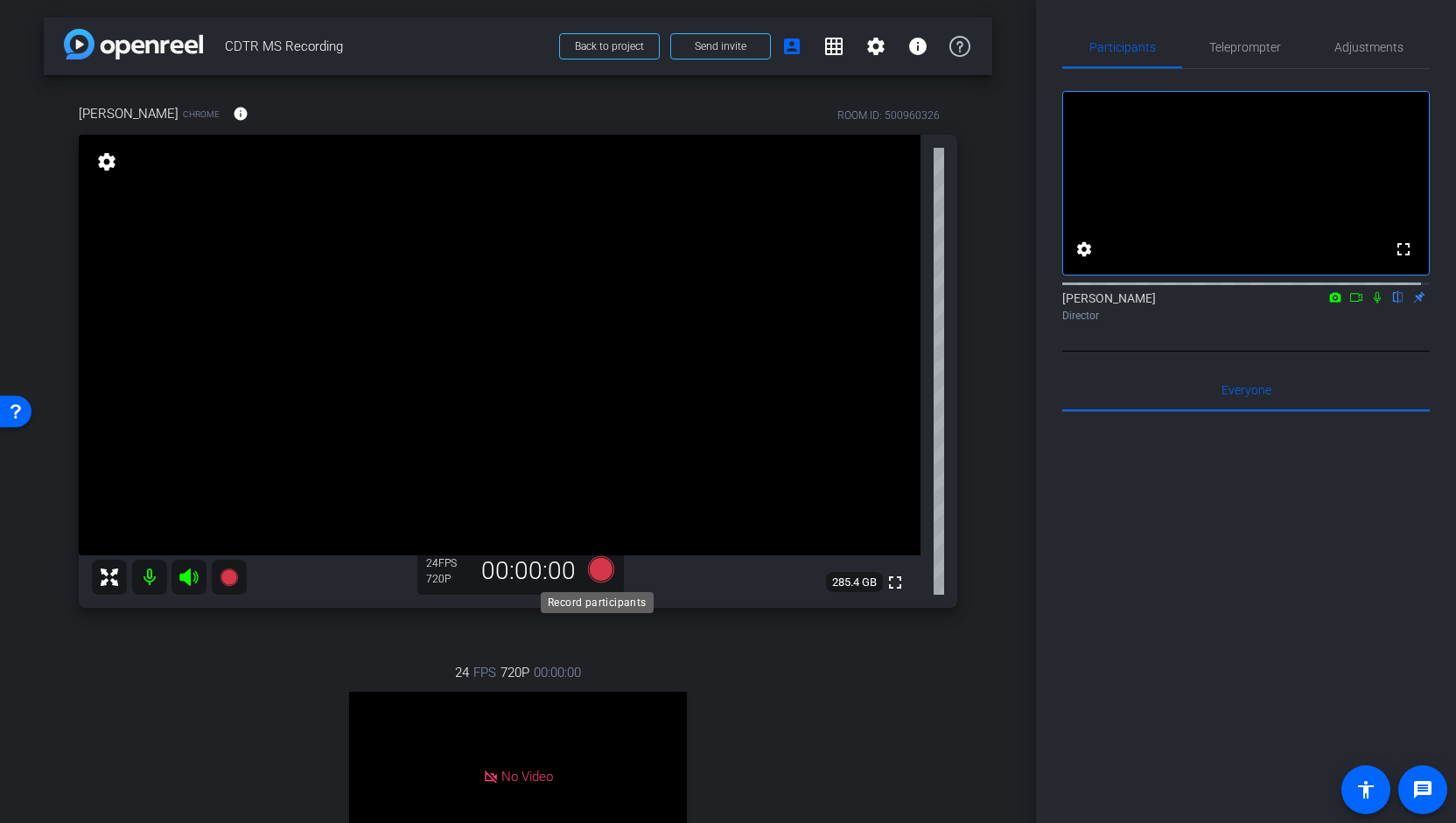
click at [604, 578] on icon at bounding box center [601, 570] width 26 height 26
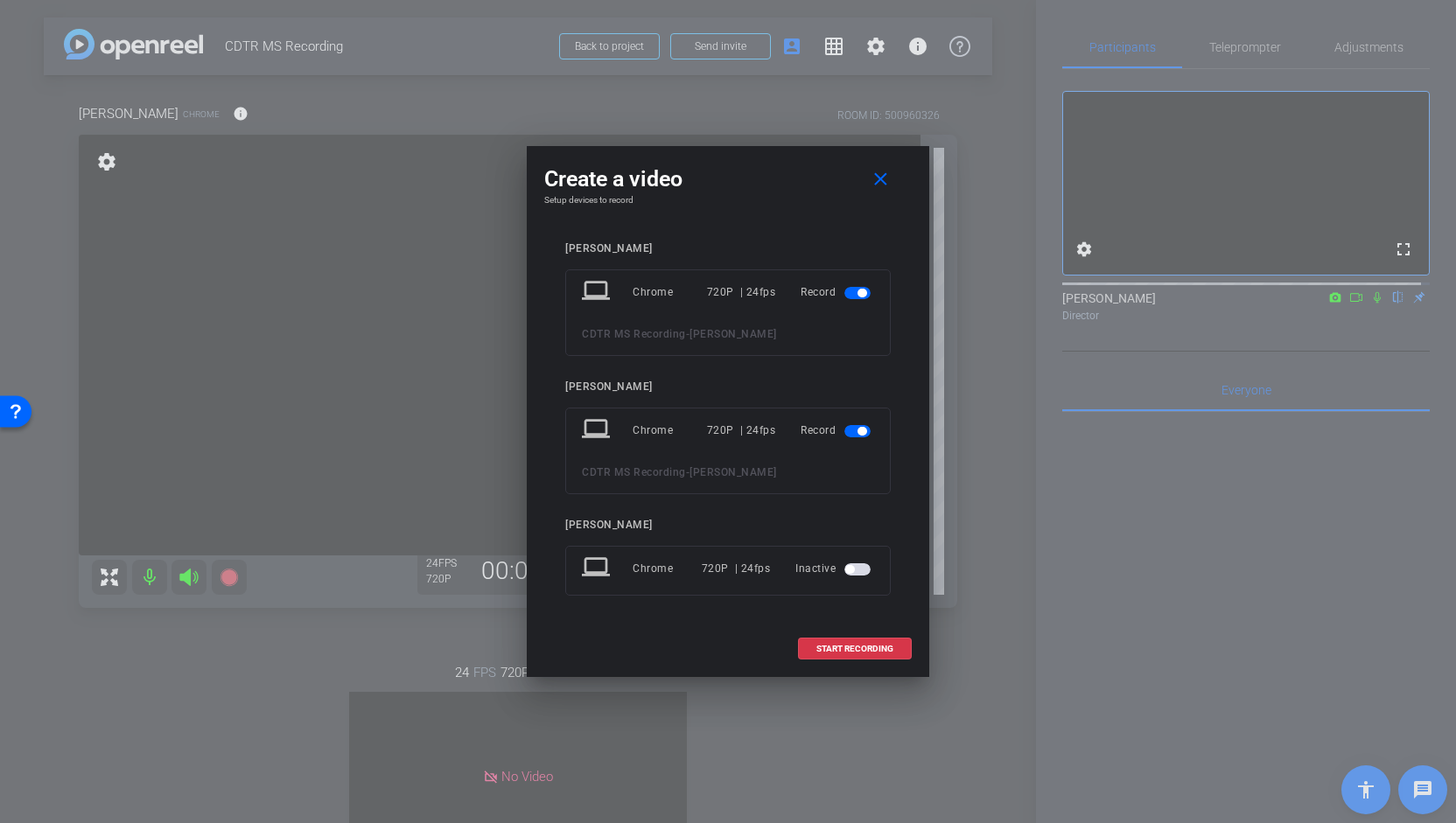
click at [859, 294] on span "button" at bounding box center [861, 293] width 9 height 9
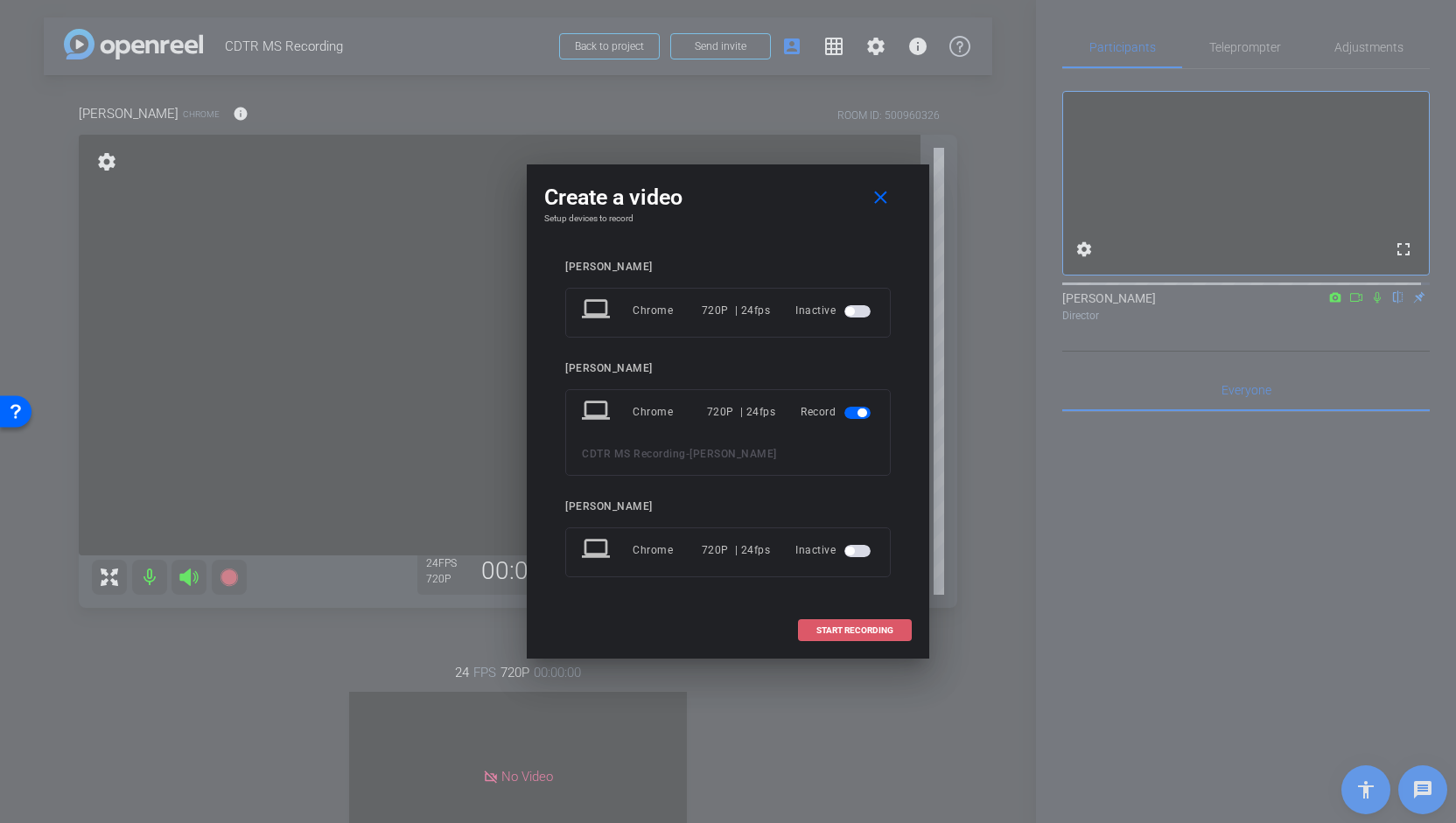
click at [848, 627] on span "START RECORDING" at bounding box center [854, 630] width 77 height 9
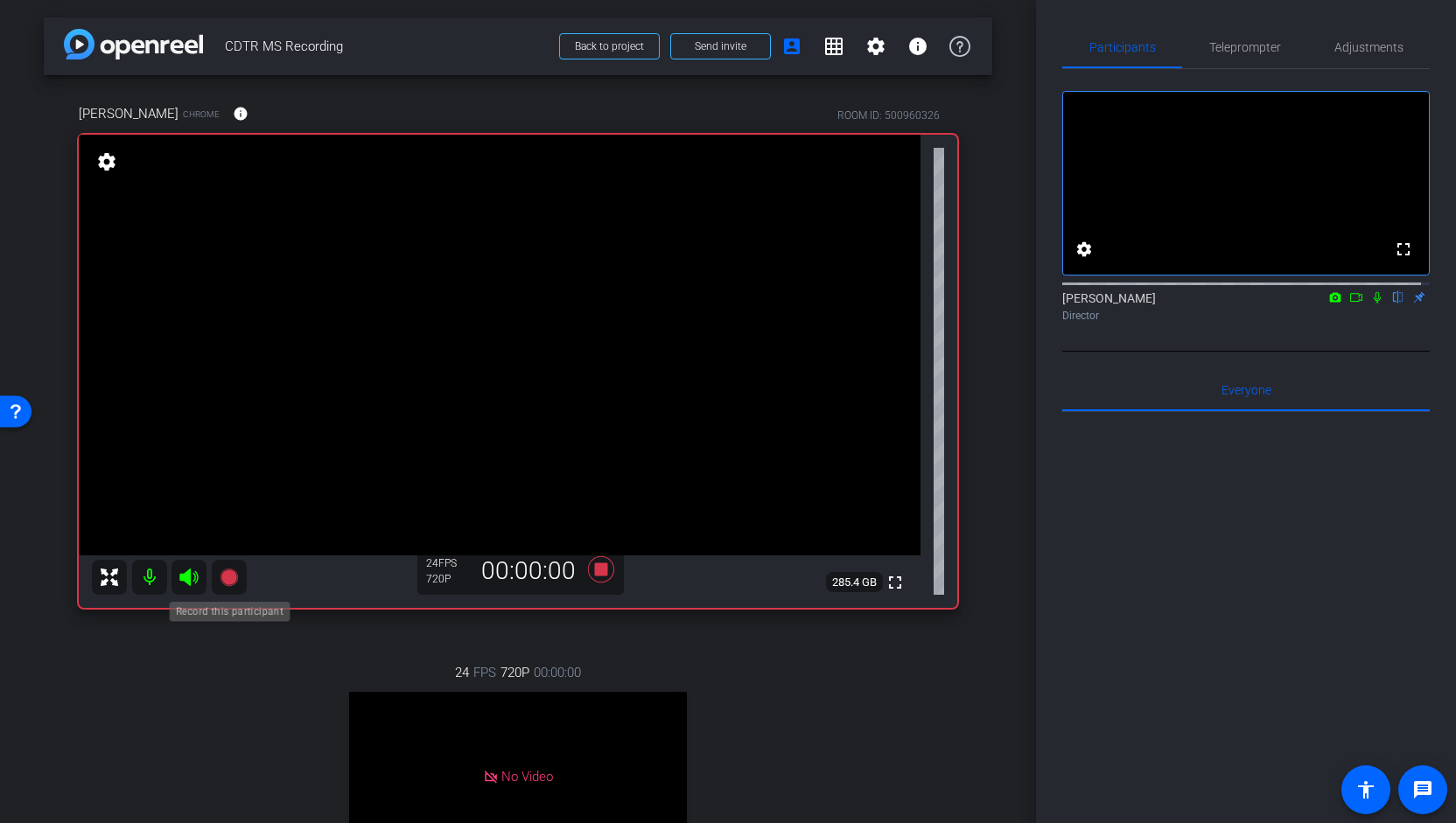
click at [216, 577] on mat-icon at bounding box center [229, 577] width 35 height 35
click at [226, 582] on icon at bounding box center [228, 577] width 18 height 18
click at [604, 577] on icon at bounding box center [601, 569] width 42 height 31
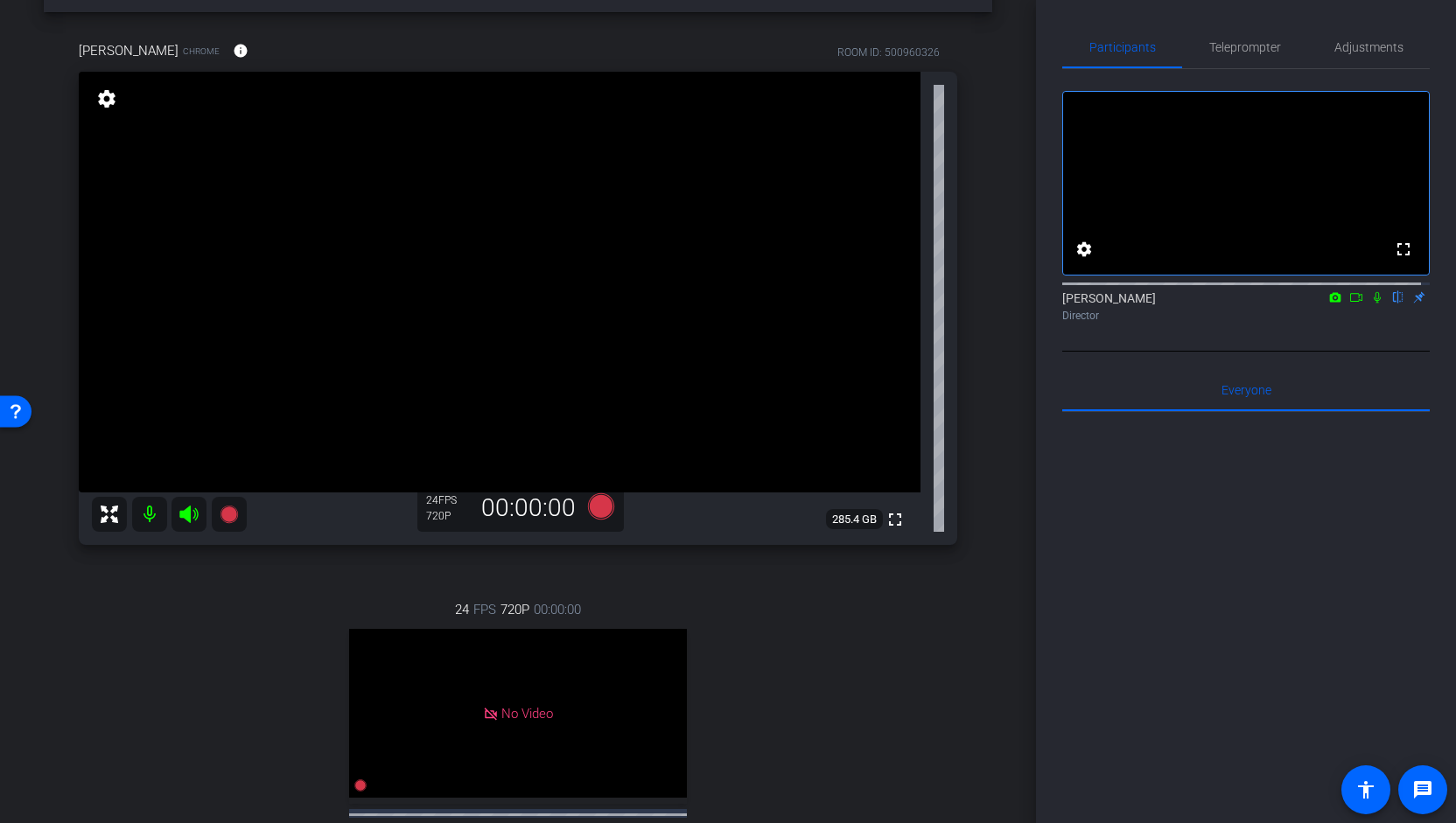
scroll to position [63, 0]
click at [600, 505] on icon at bounding box center [601, 506] width 26 height 26
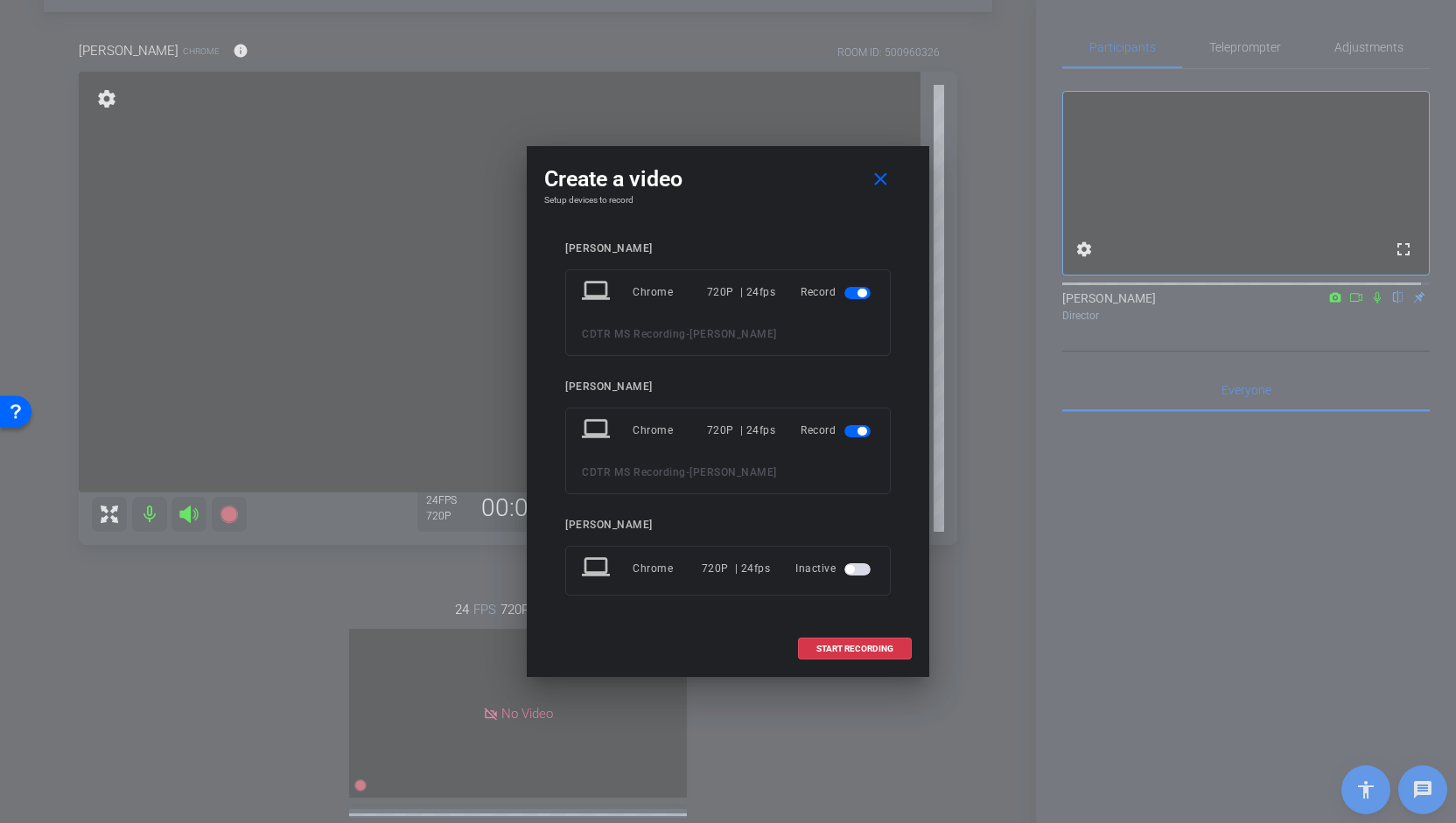
click at [857, 289] on span "button" at bounding box center [858, 293] width 26 height 12
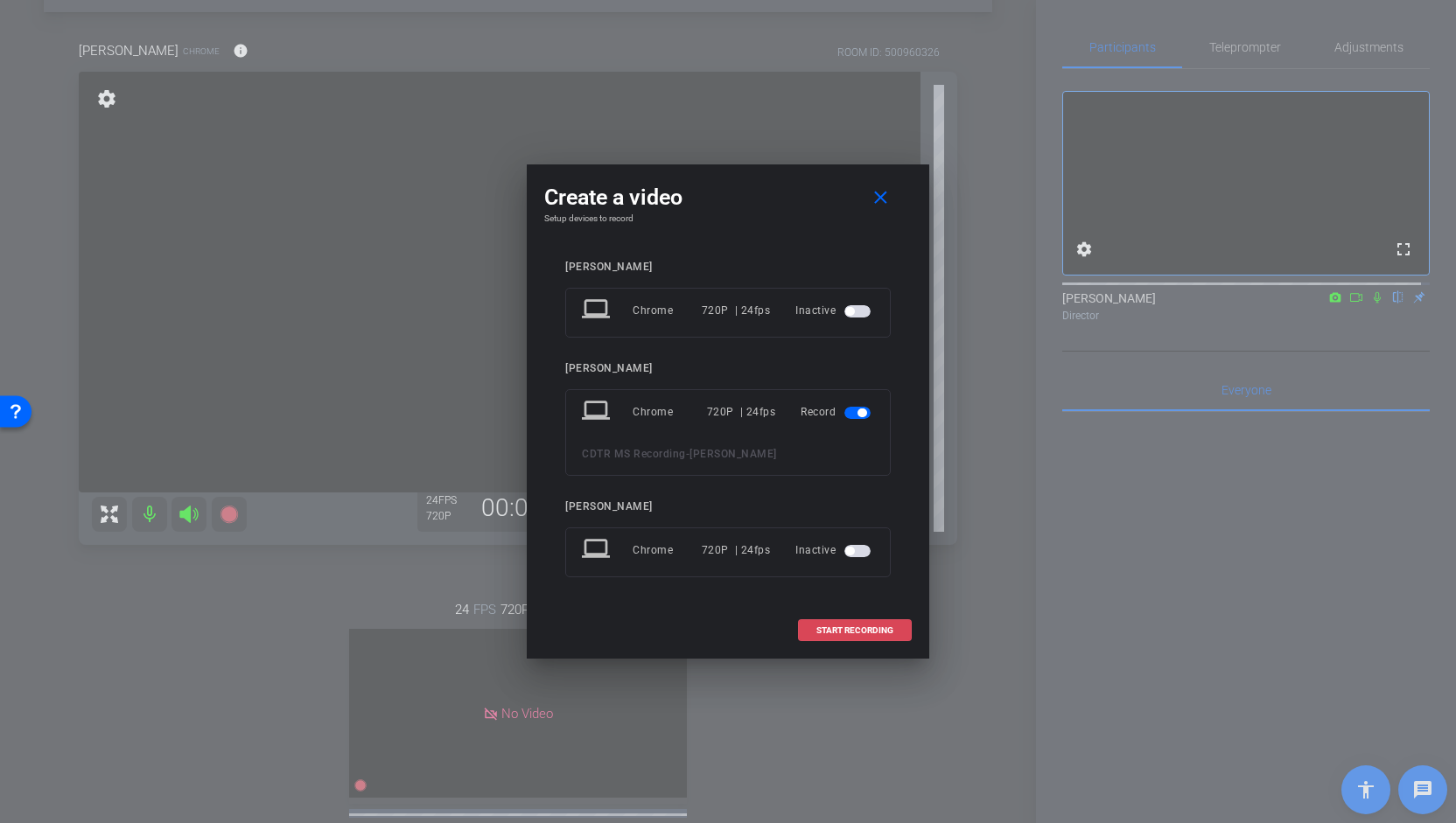
click at [848, 626] on span "START RECORDING" at bounding box center [854, 630] width 77 height 9
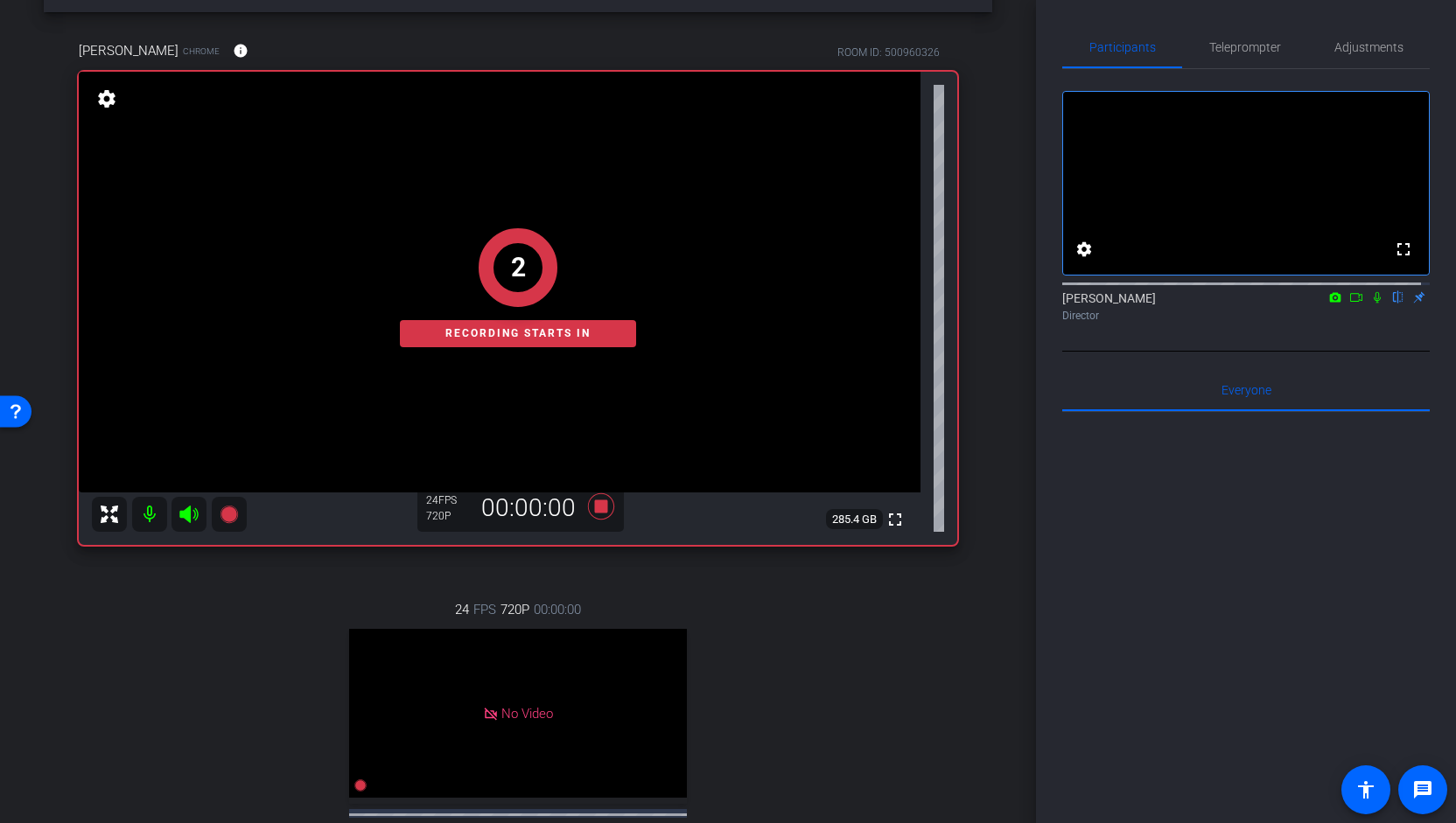
click at [1349, 303] on icon at bounding box center [1356, 297] width 14 height 12
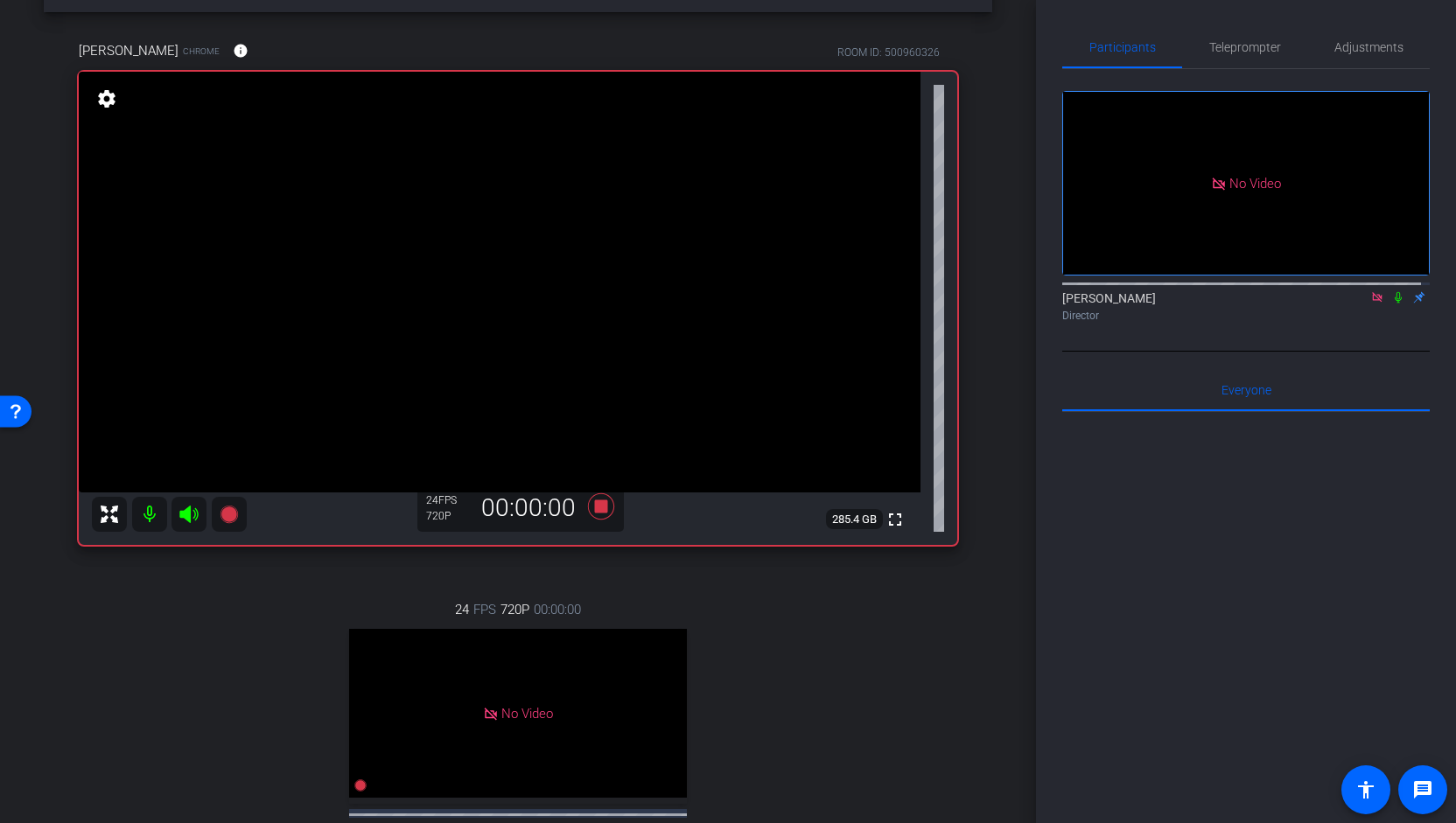
click at [1395, 303] on icon at bounding box center [1397, 298] width 7 height 11
click at [1366, 50] on span "Adjustments" at bounding box center [1368, 47] width 69 height 12
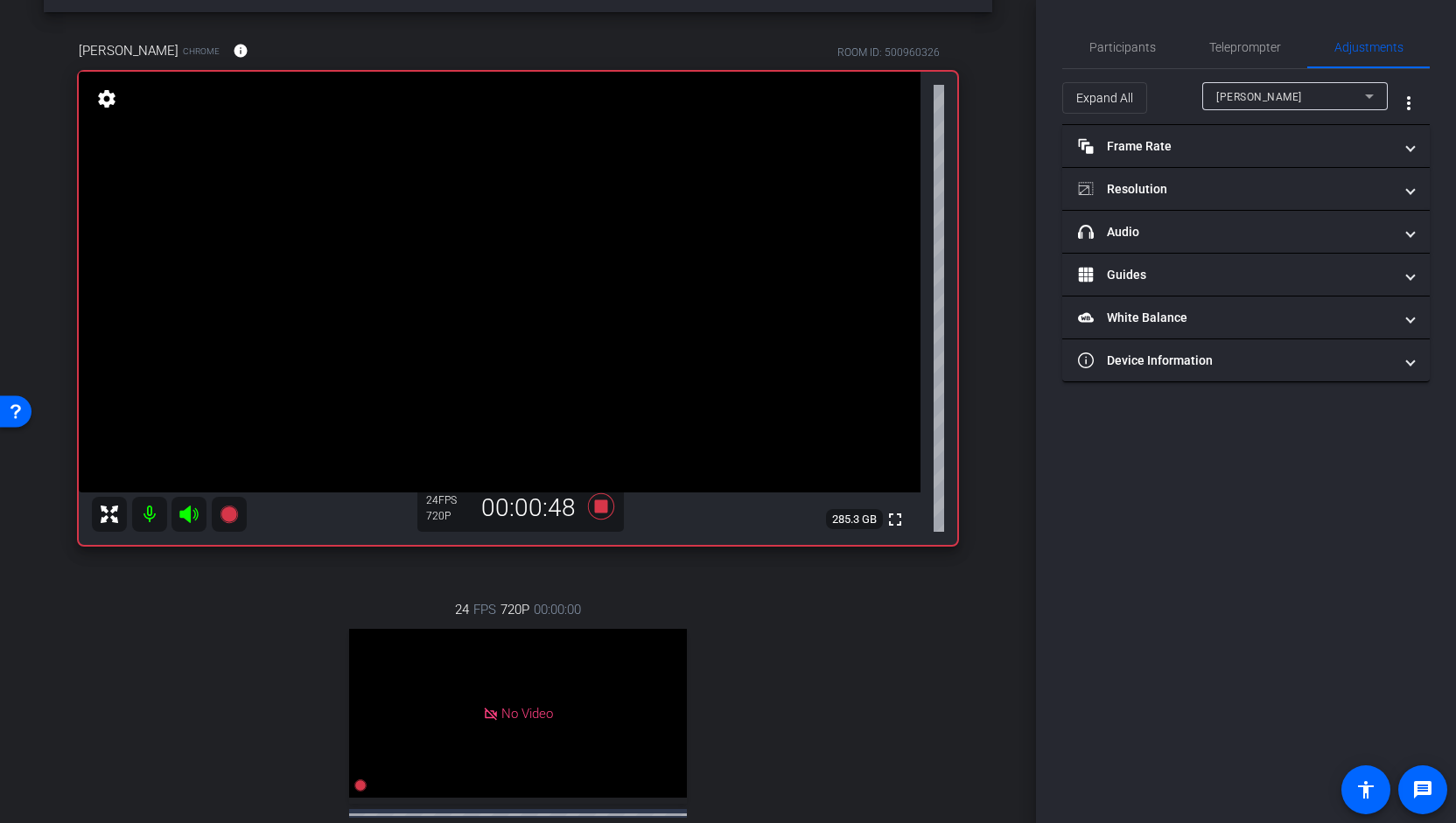
click at [1358, 110] on div "[PERSON_NAME]" at bounding box center [1294, 96] width 158 height 28
click at [1308, 171] on mat-option "[PERSON_NAME]" at bounding box center [1294, 160] width 185 height 28
type input "11000"
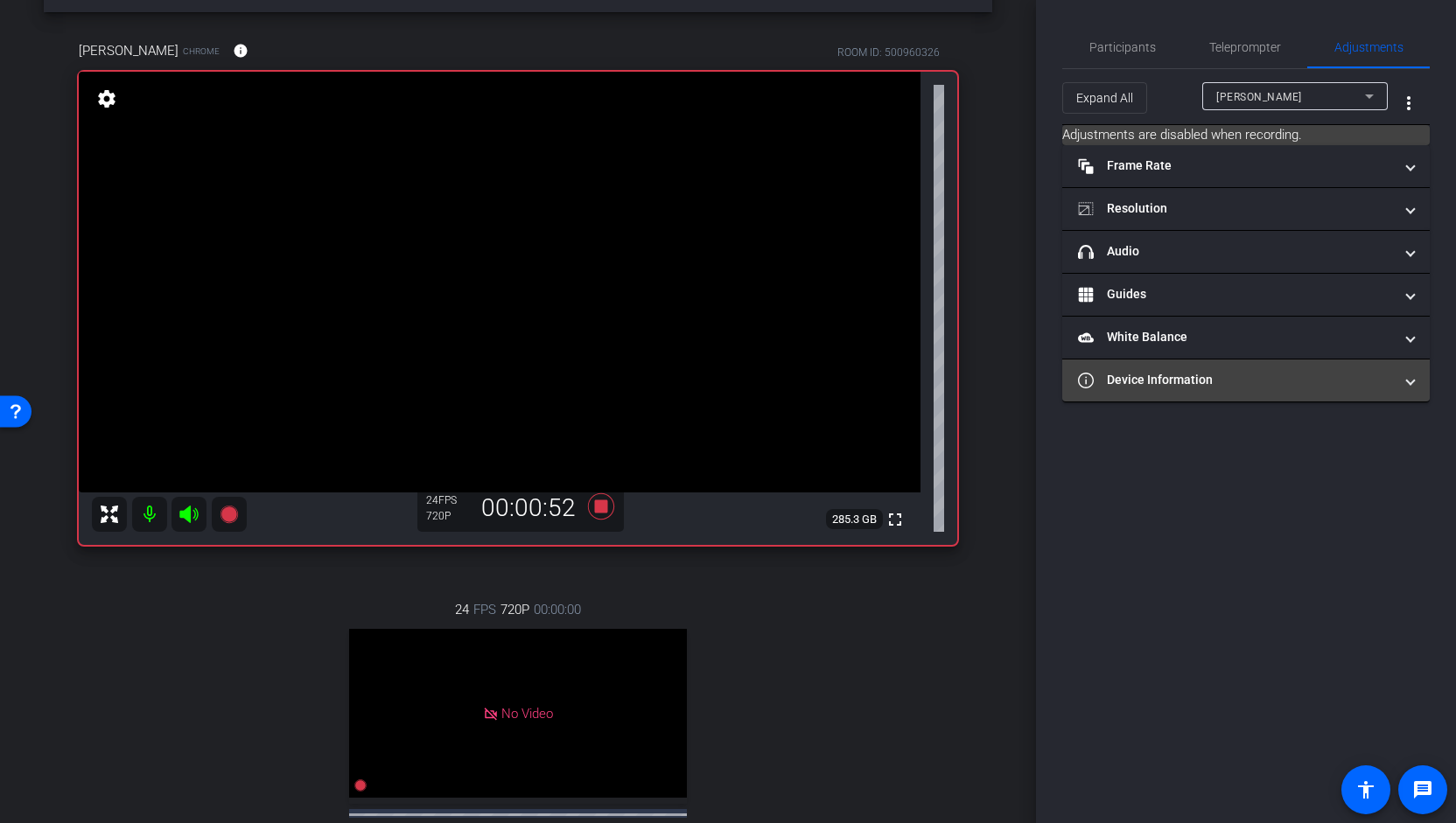
click at [1203, 390] on mat-expansion-panel-header "Device Information" at bounding box center [1245, 381] width 368 height 42
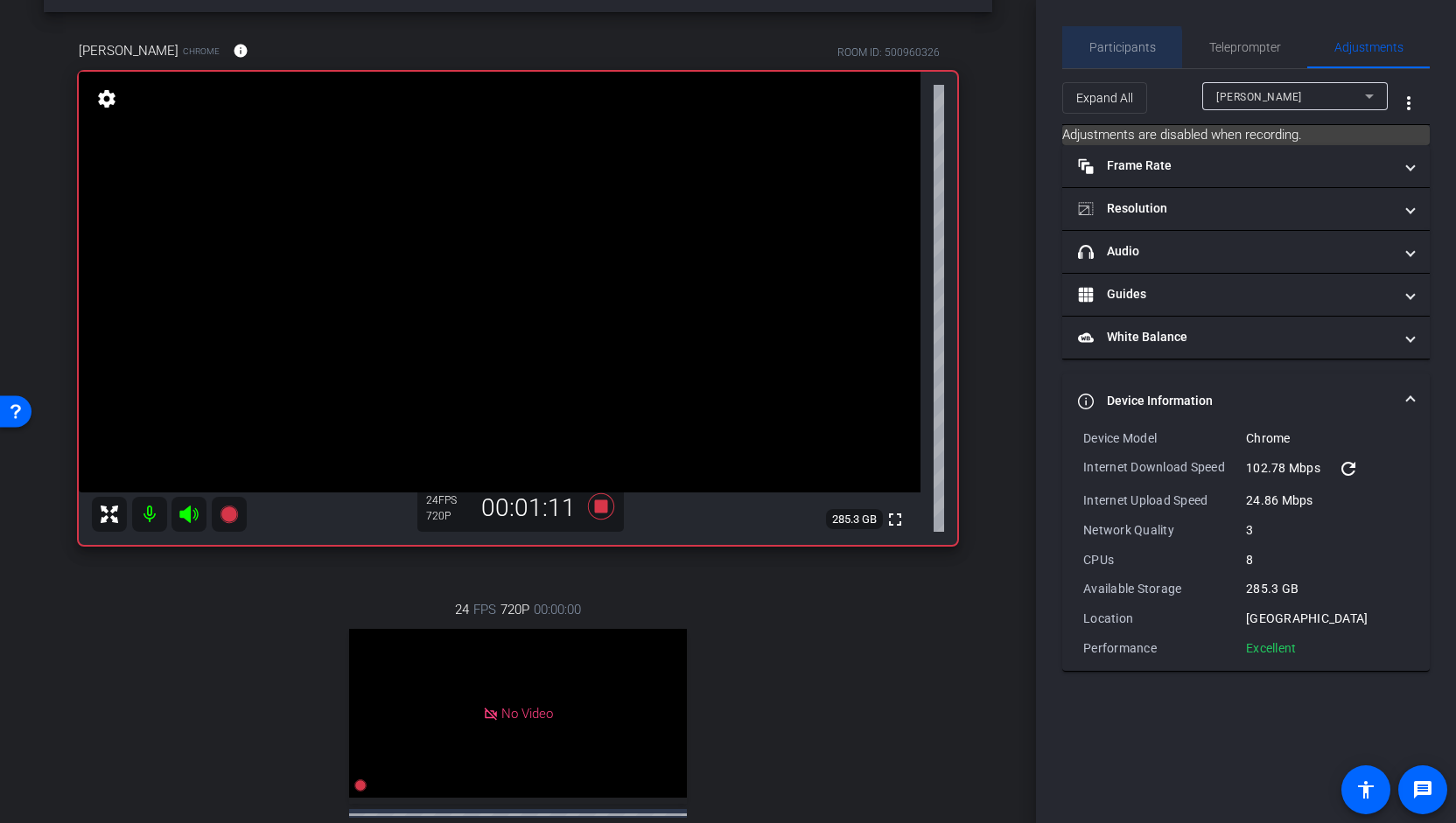
click at [1107, 51] on span "Participants" at bounding box center [1122, 47] width 66 height 12
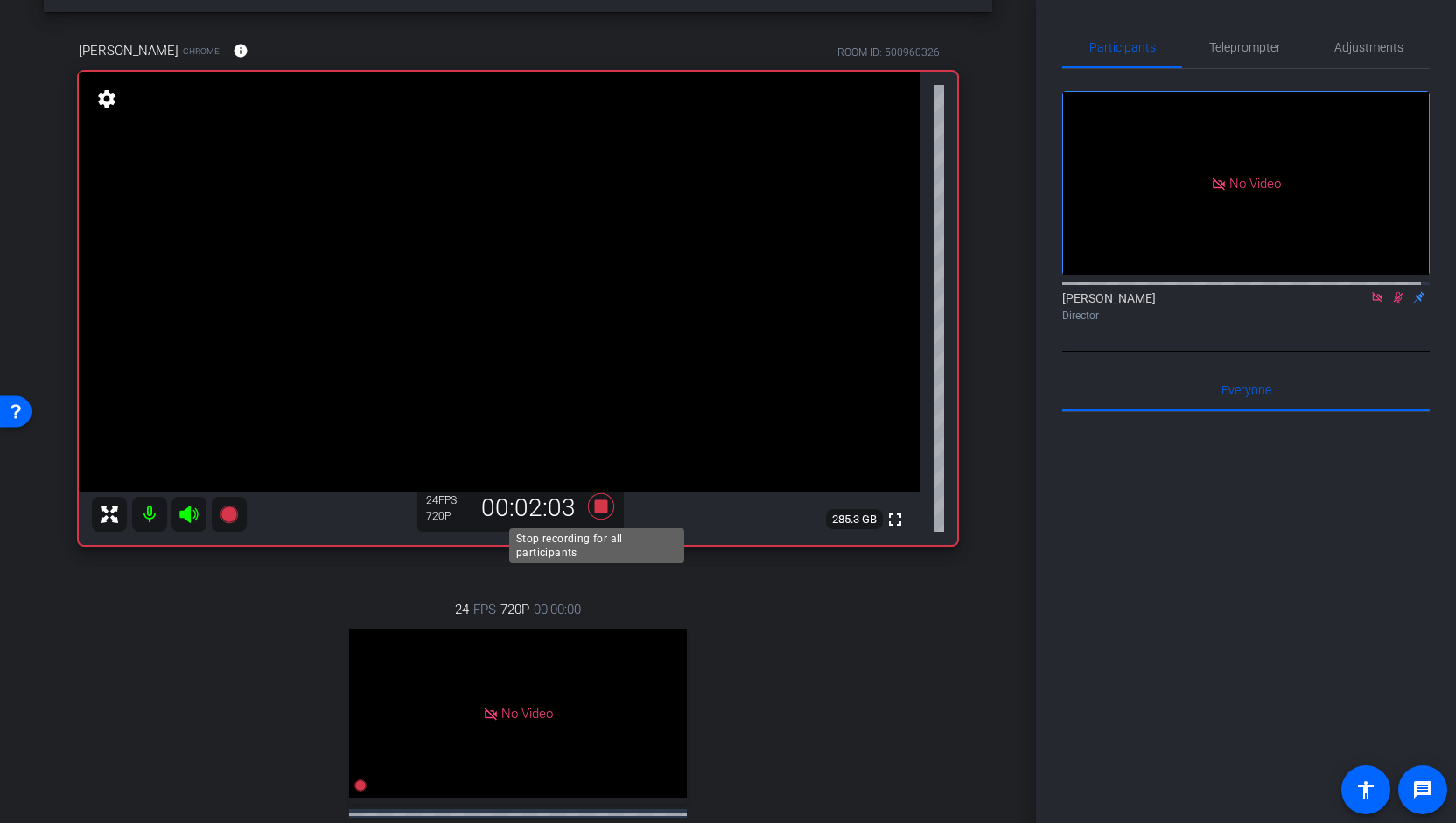
click at [595, 508] on icon at bounding box center [601, 506] width 26 height 26
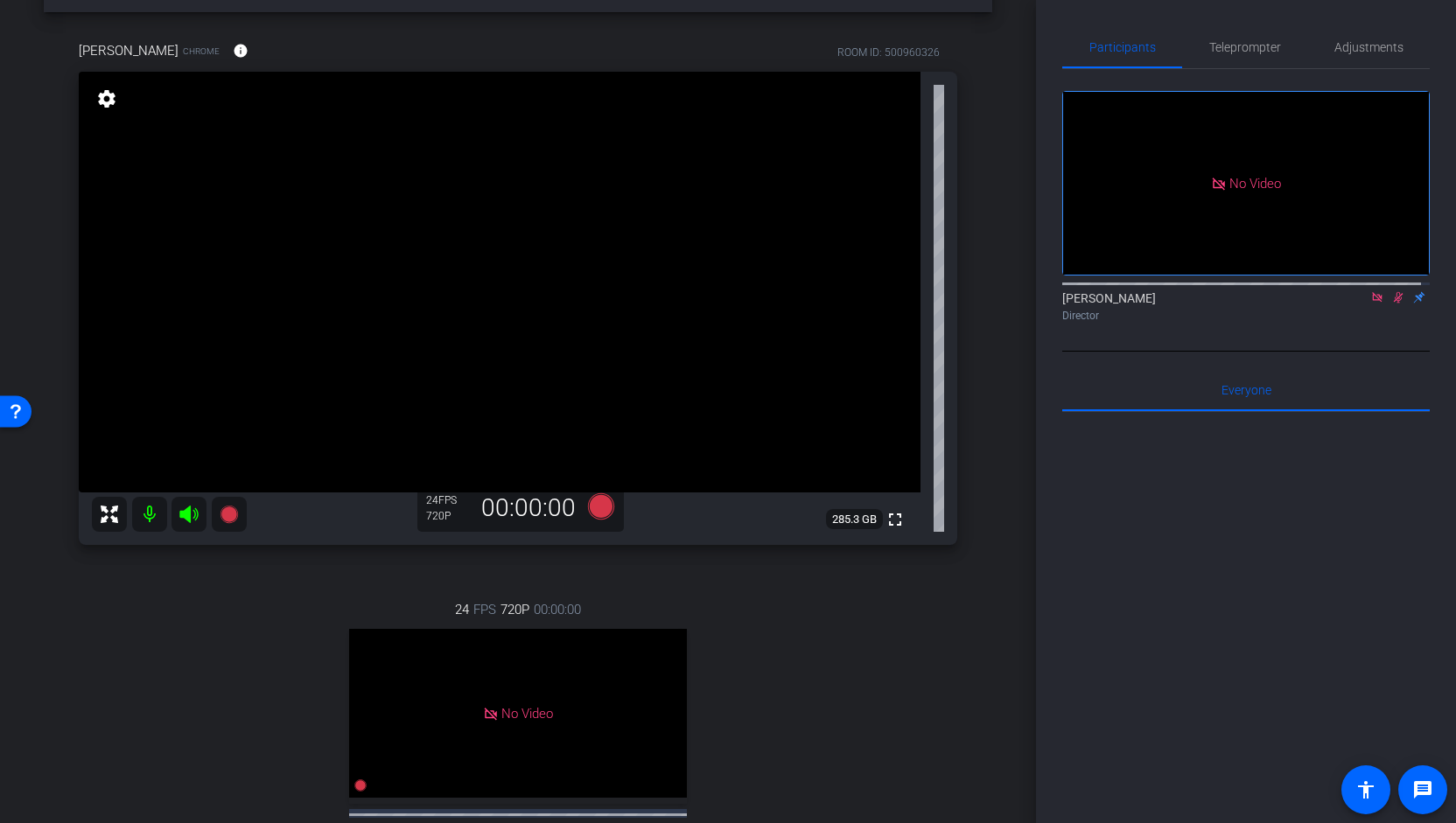
click at [1374, 291] on icon at bounding box center [1377, 297] width 14 height 12
click at [1370, 303] on icon at bounding box center [1377, 297] width 14 height 12
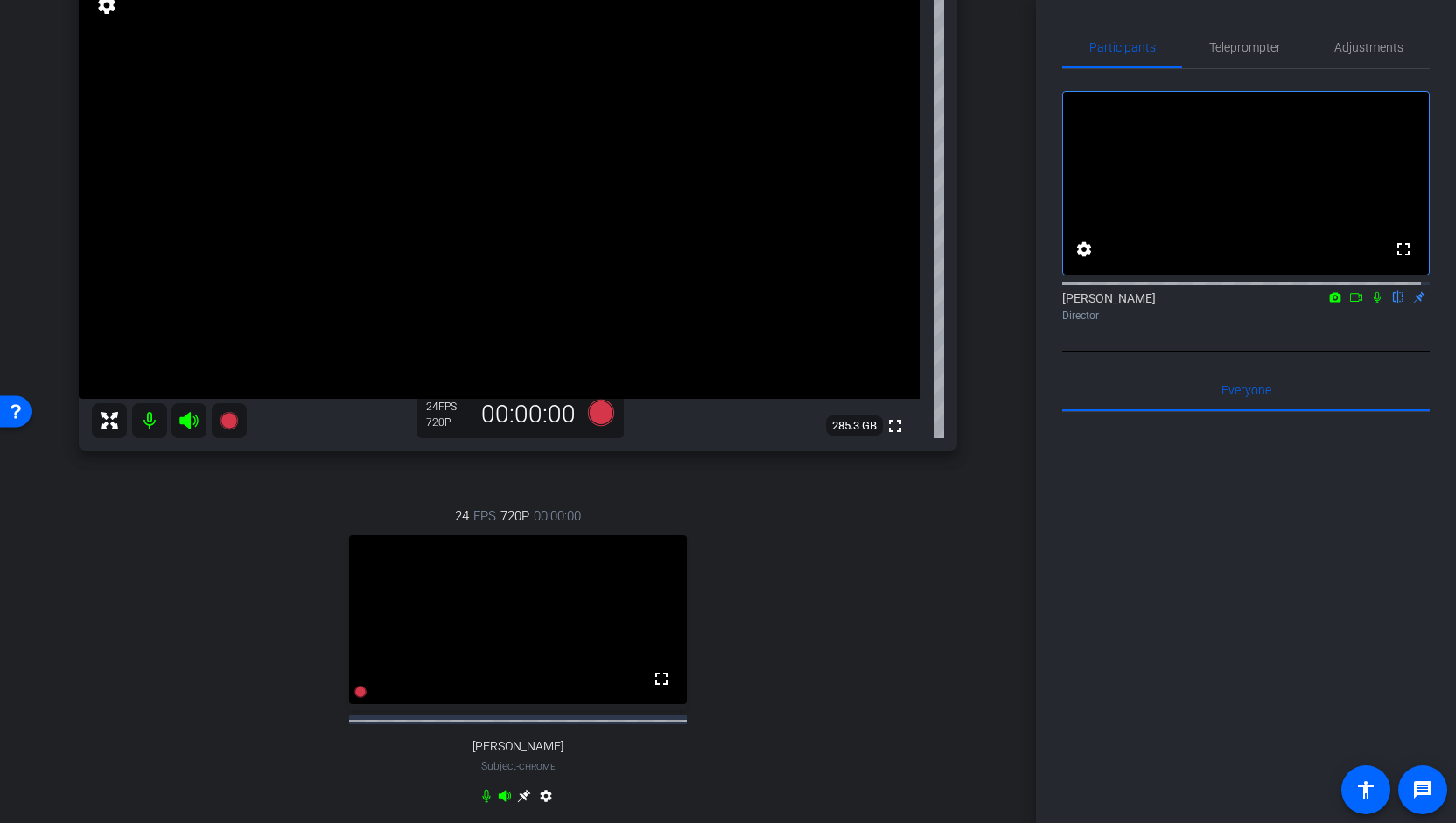
scroll to position [423, 0]
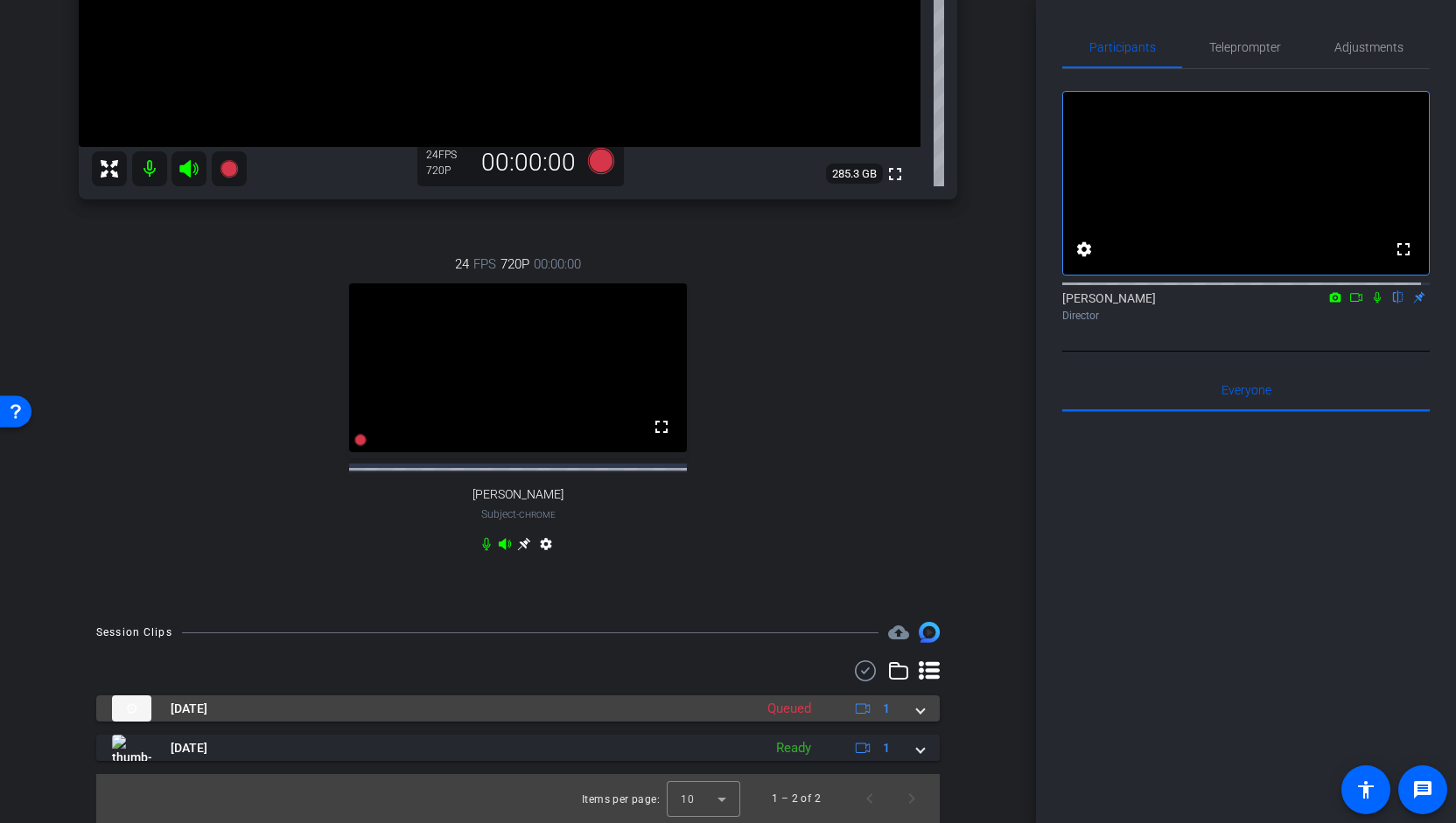
click at [689, 708] on mat-panel-title "[DATE]" at bounding box center [428, 709] width 632 height 26
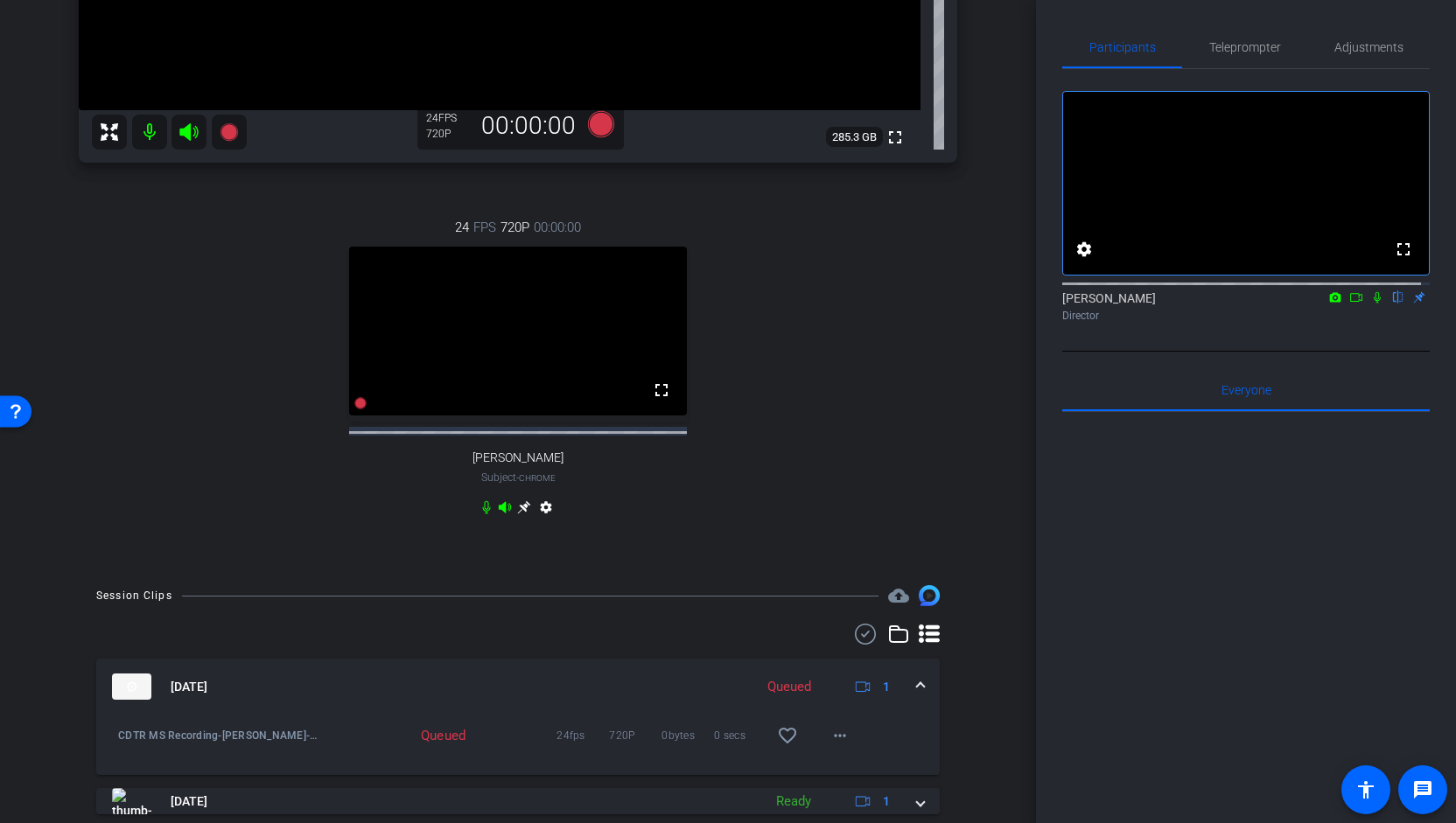
scroll to position [514, 0]
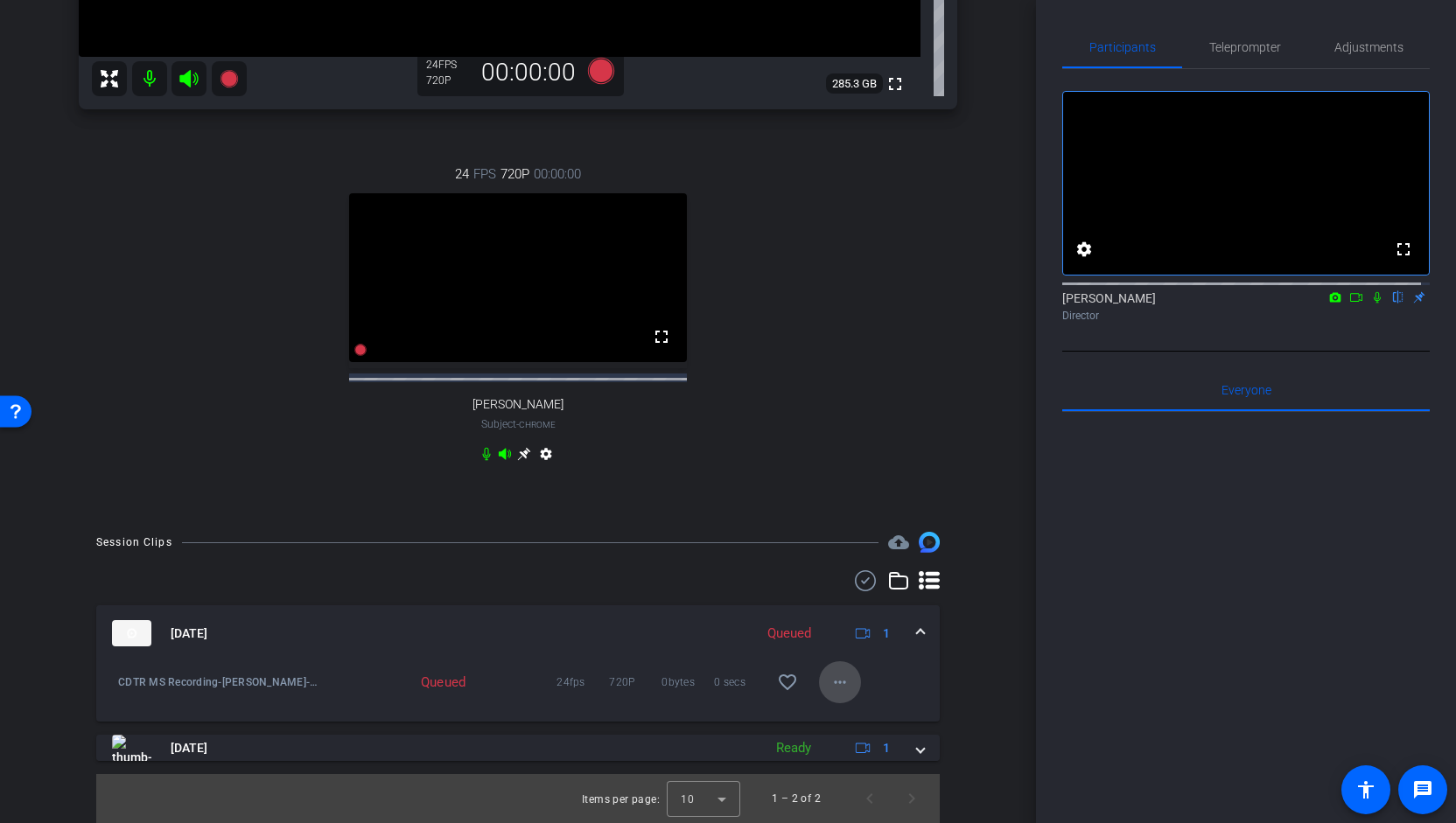
click at [838, 690] on mat-icon "more_horiz" at bounding box center [840, 682] width 21 height 21
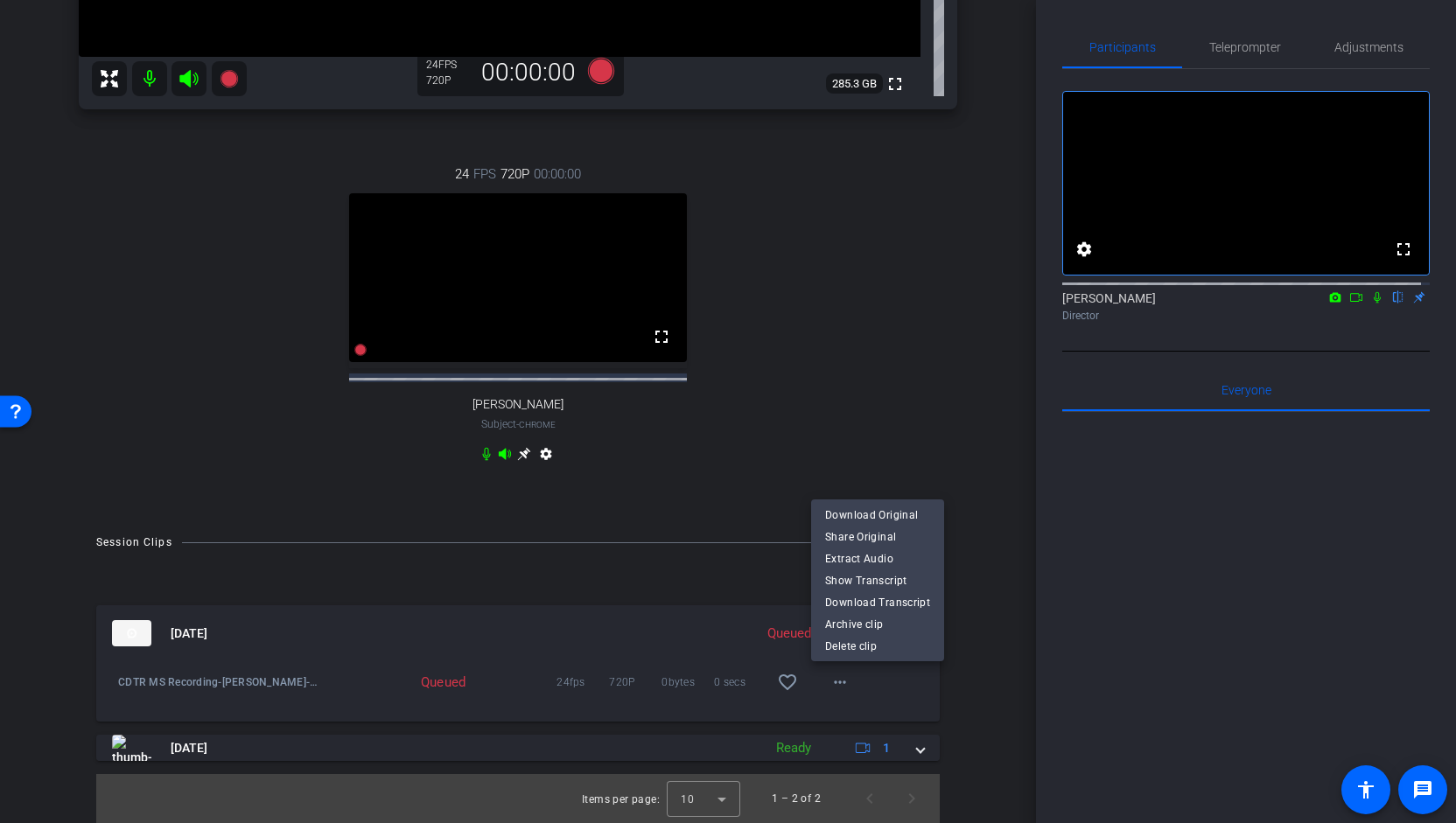
click at [938, 681] on div at bounding box center [728, 411] width 1456 height 823
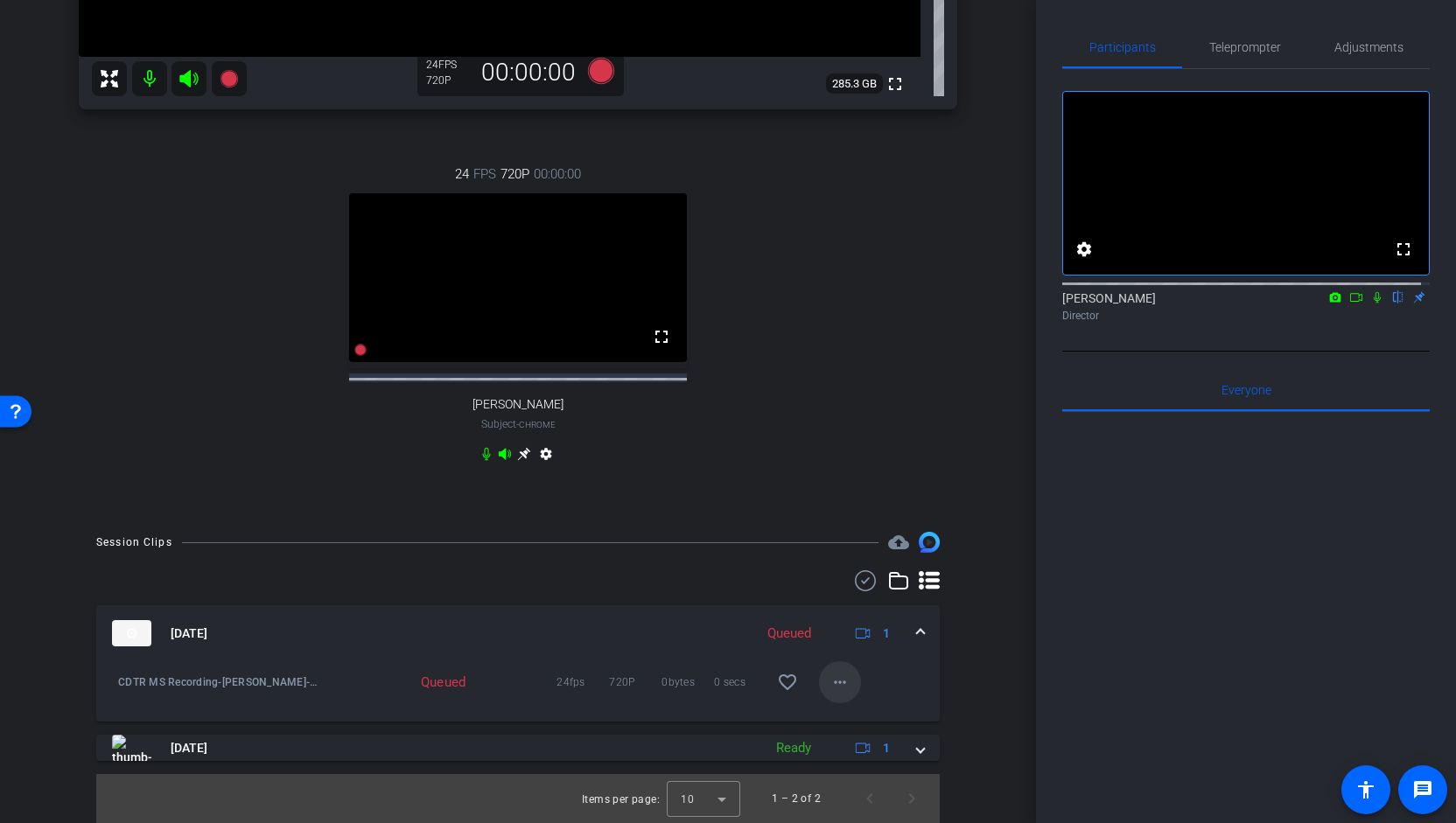
click at [835, 685] on mat-icon "more_horiz" at bounding box center [840, 682] width 21 height 21
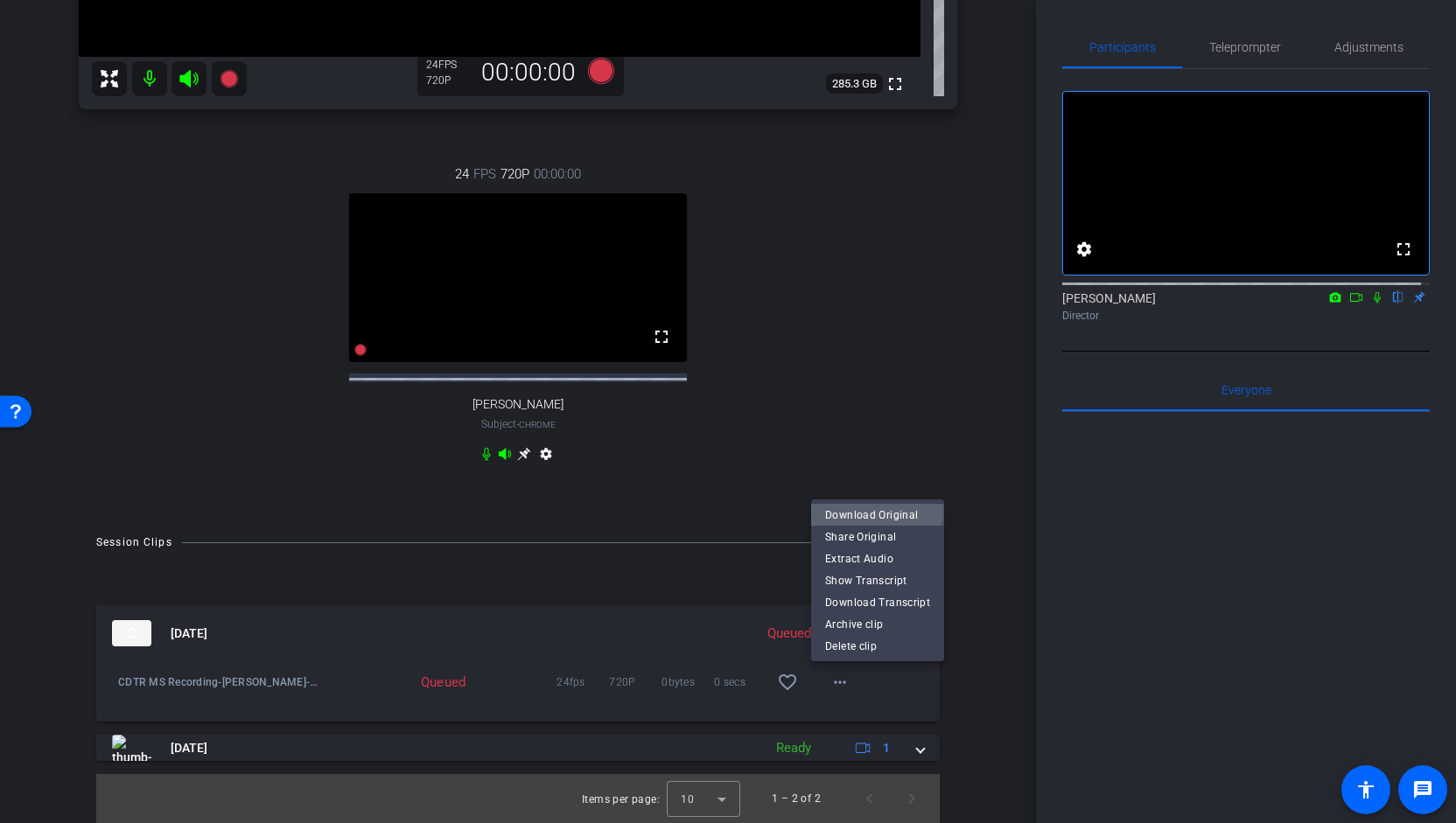
click at [871, 512] on span "Download Original" at bounding box center [877, 515] width 105 height 21
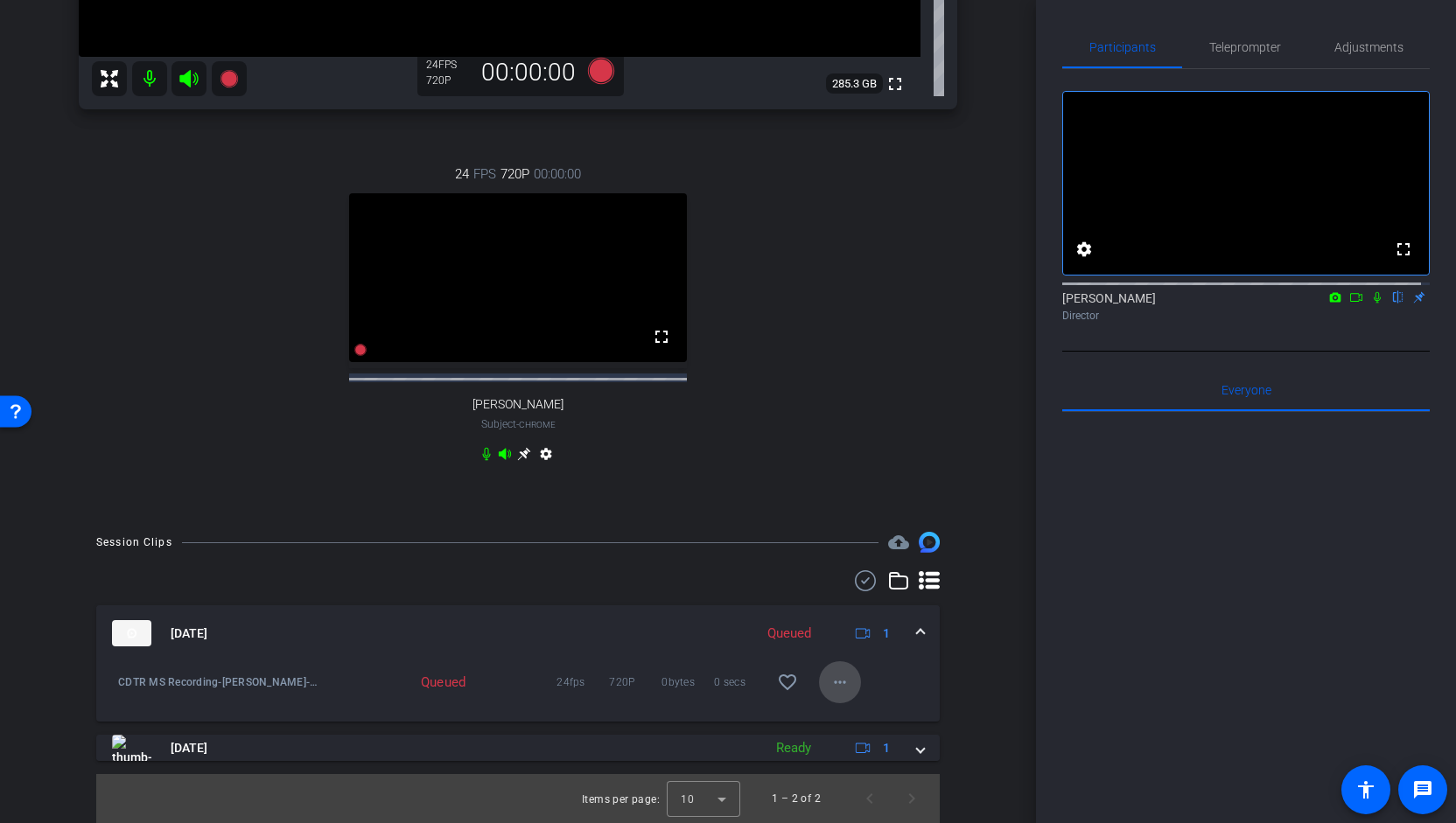
click at [830, 680] on mat-icon "more_horiz" at bounding box center [840, 682] width 21 height 21
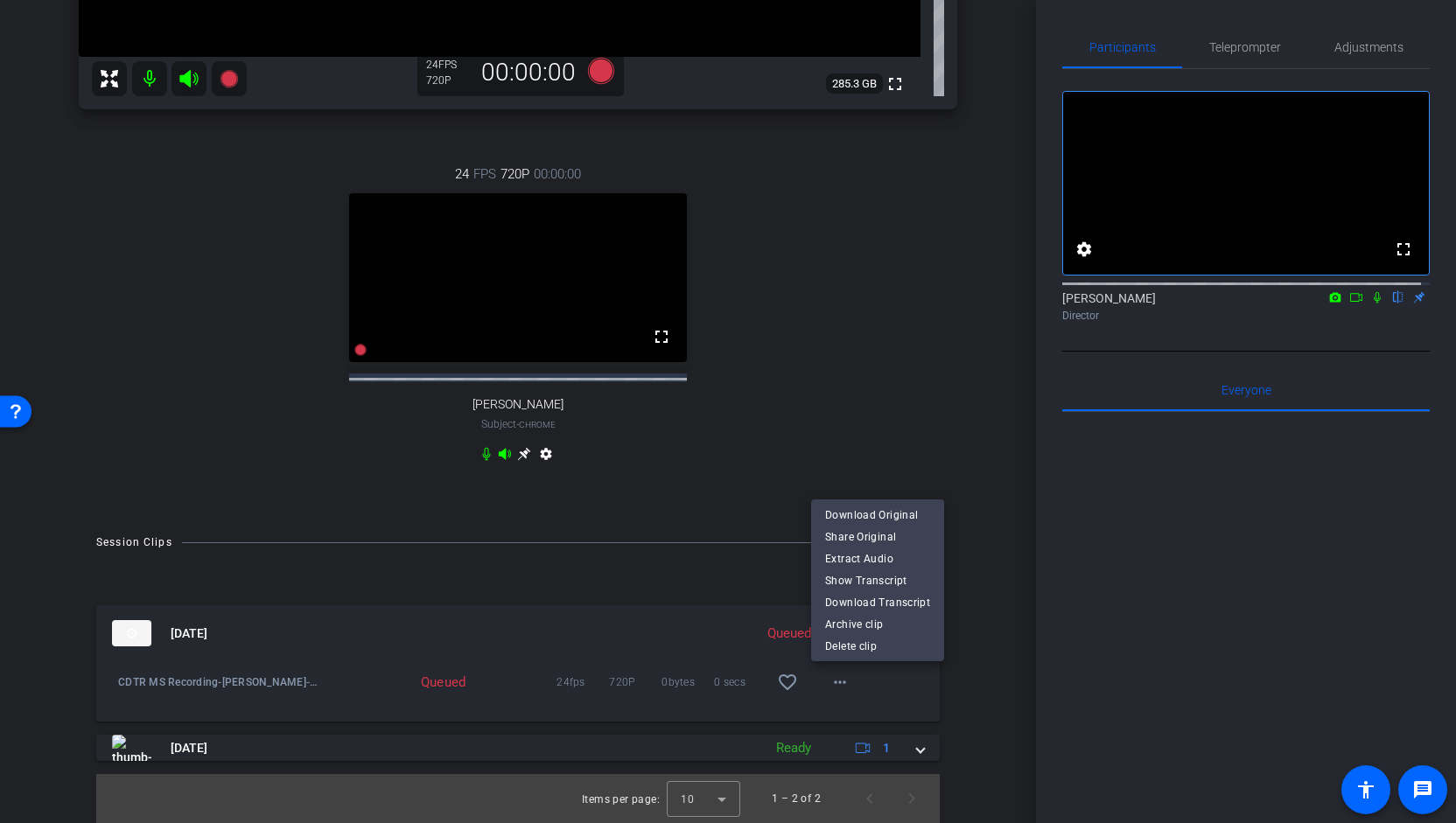
click at [919, 695] on div at bounding box center [728, 411] width 1456 height 823
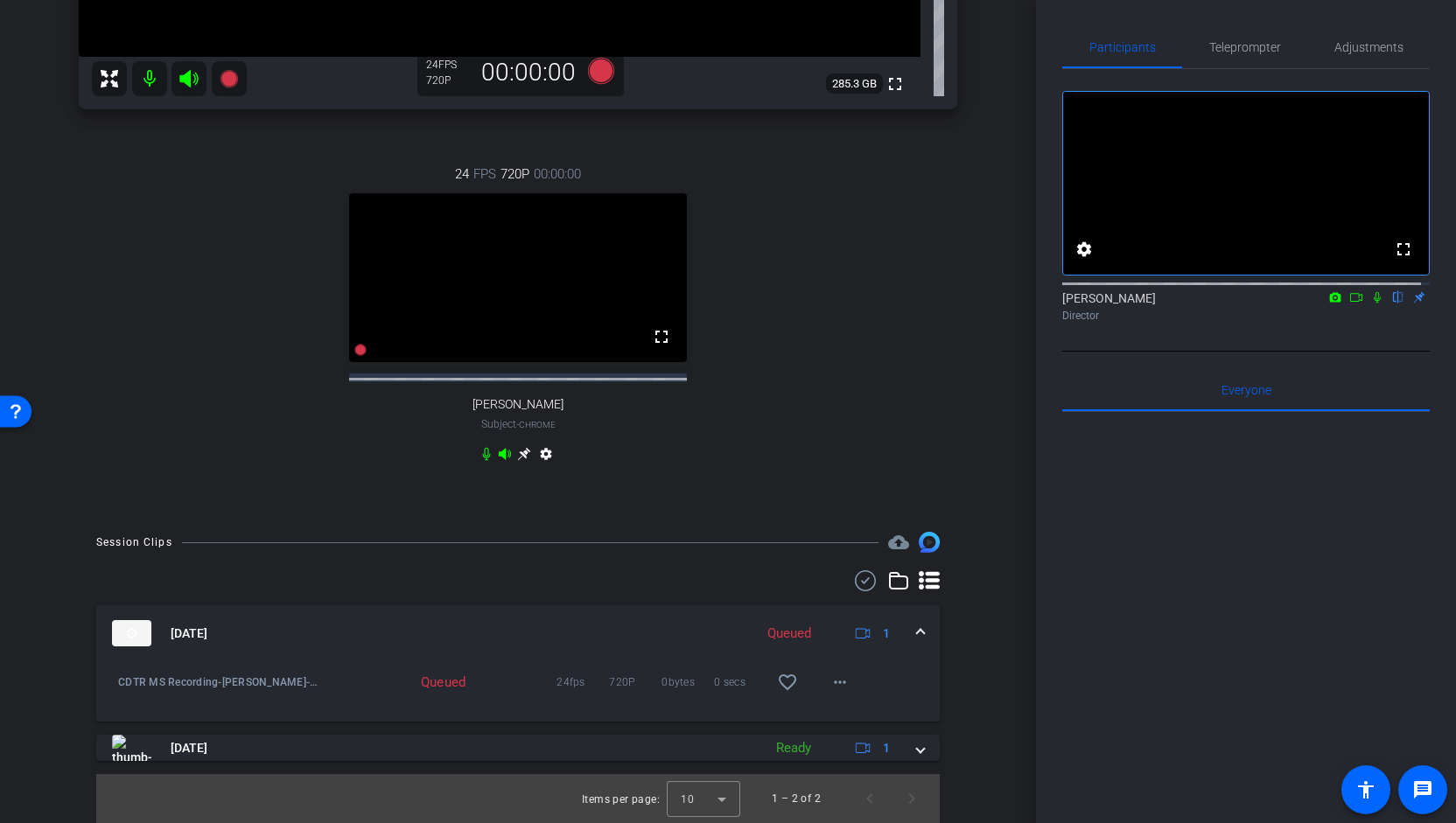
click at [696, 711] on div "CDTR MS Recording-[PERSON_NAME]-2025-09-04-09-39-12-682-1 Queued 24fps 720P 0by…" at bounding box center [518, 692] width 844 height 60
click at [1374, 796] on mat-icon "accessibility" at bounding box center [1365, 790] width 21 height 21
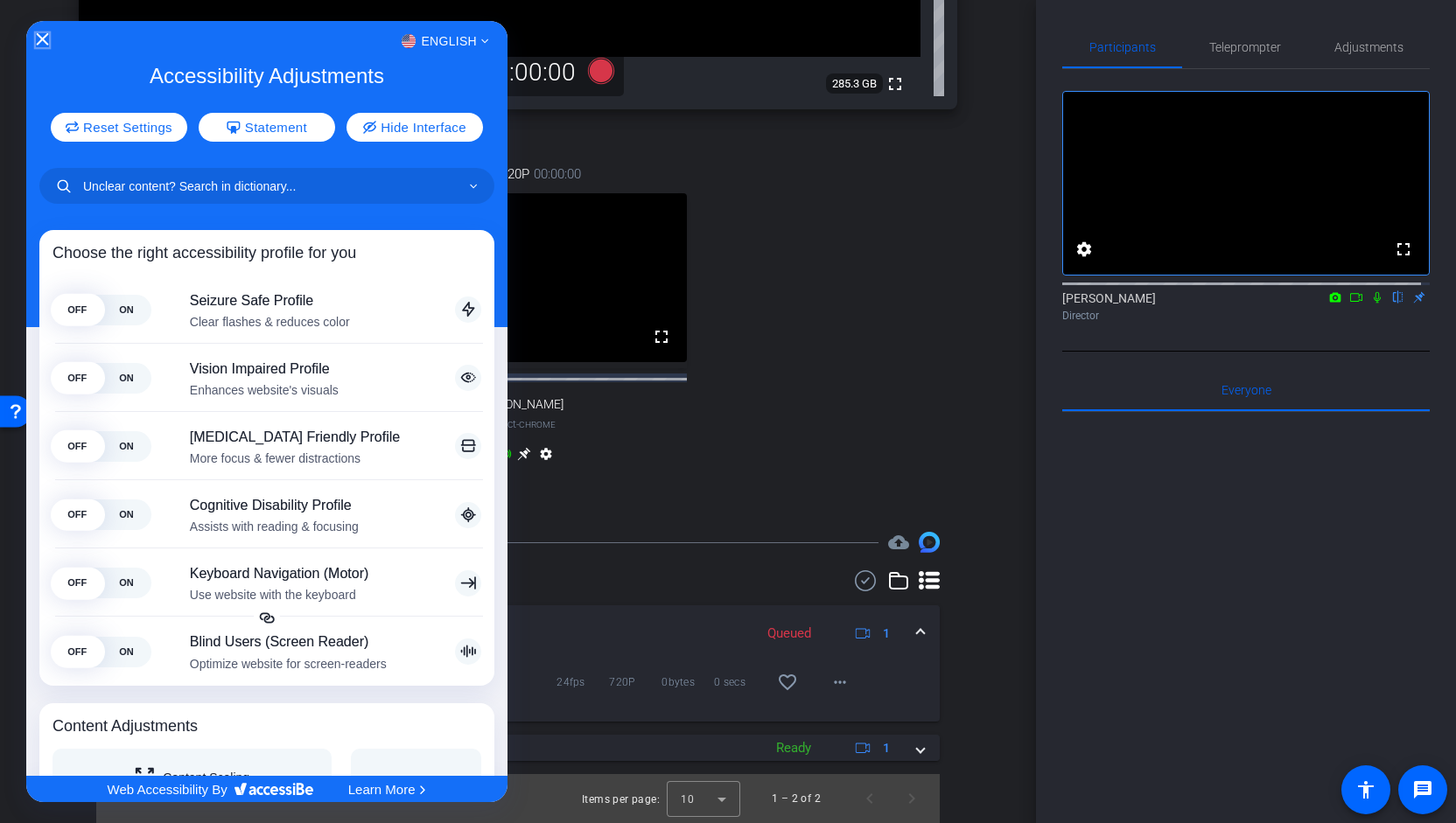
click at [40, 43] on icon "Close Accessibility Interface" at bounding box center [43, 39] width 12 height 12
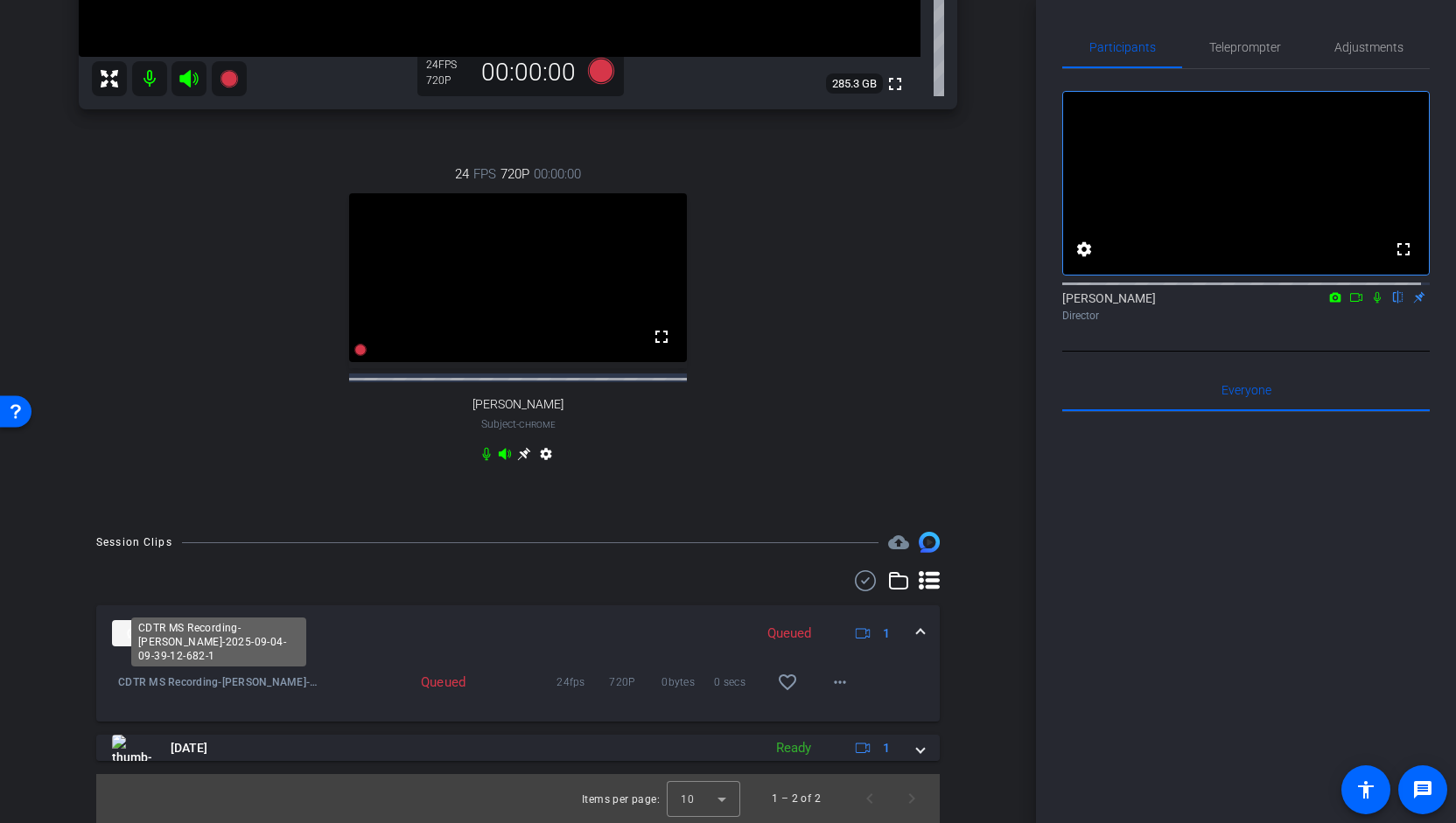
click at [298, 678] on span "CDTR MS Recording-[PERSON_NAME]-2025-09-04-09-39-12-682-1" at bounding box center [220, 682] width 204 height 18
click at [222, 684] on span "CDTR MS Recording-[PERSON_NAME]-2025-09-04-09-39-12-682-1" at bounding box center [220, 682] width 204 height 18
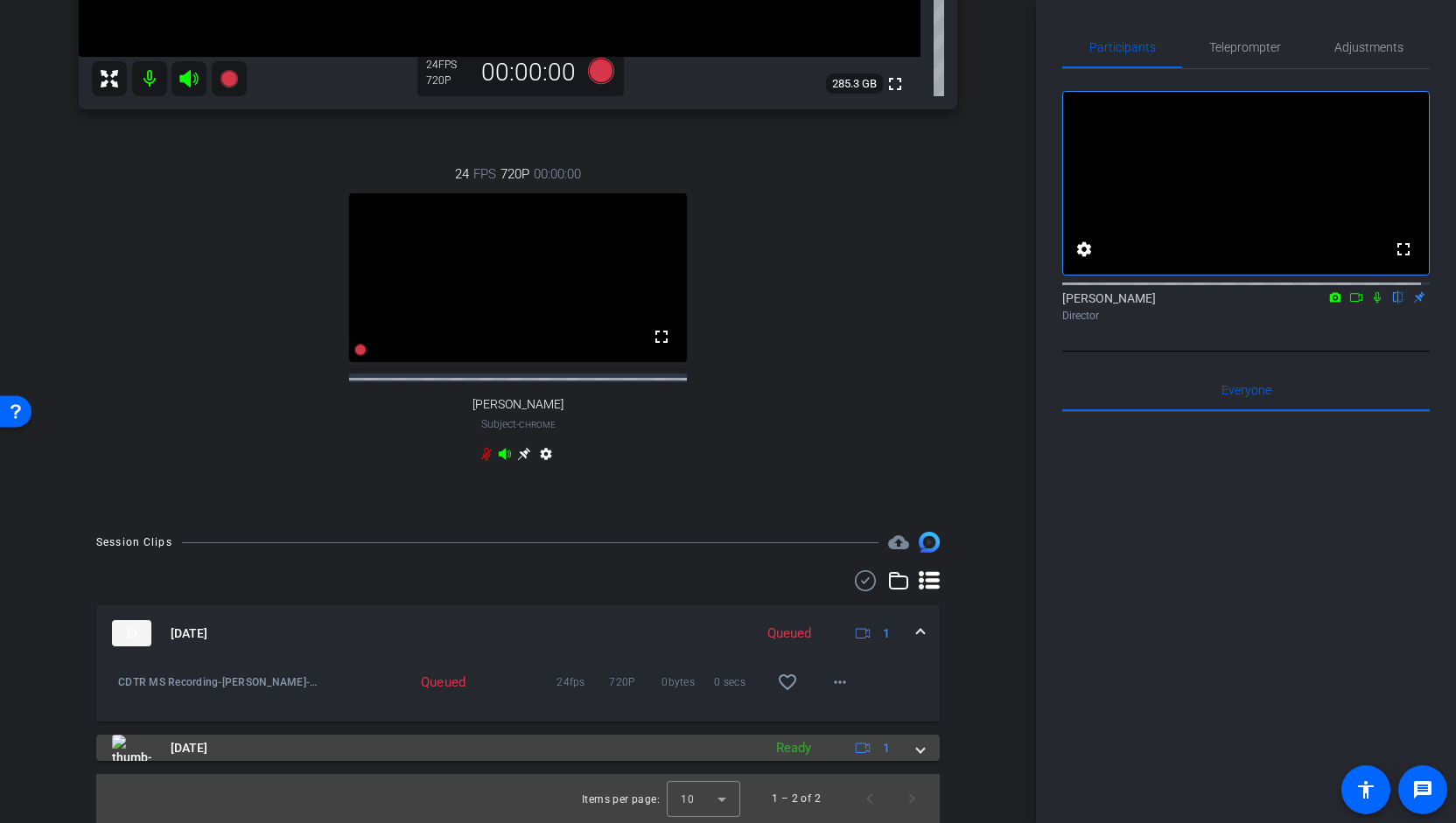
click at [588, 737] on mat-panel-title "[DATE]" at bounding box center [433, 748] width 642 height 26
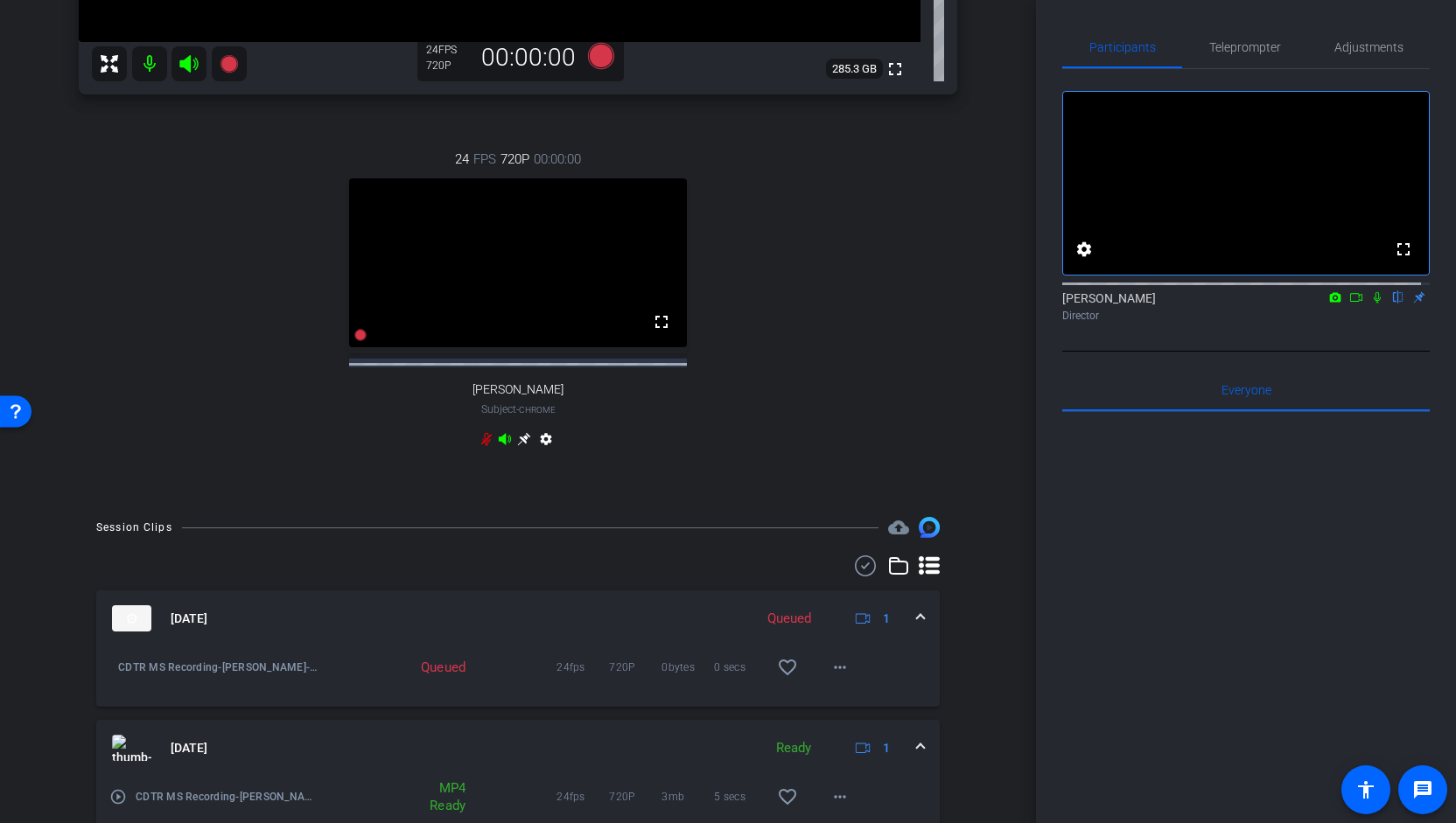
scroll to position [604, 0]
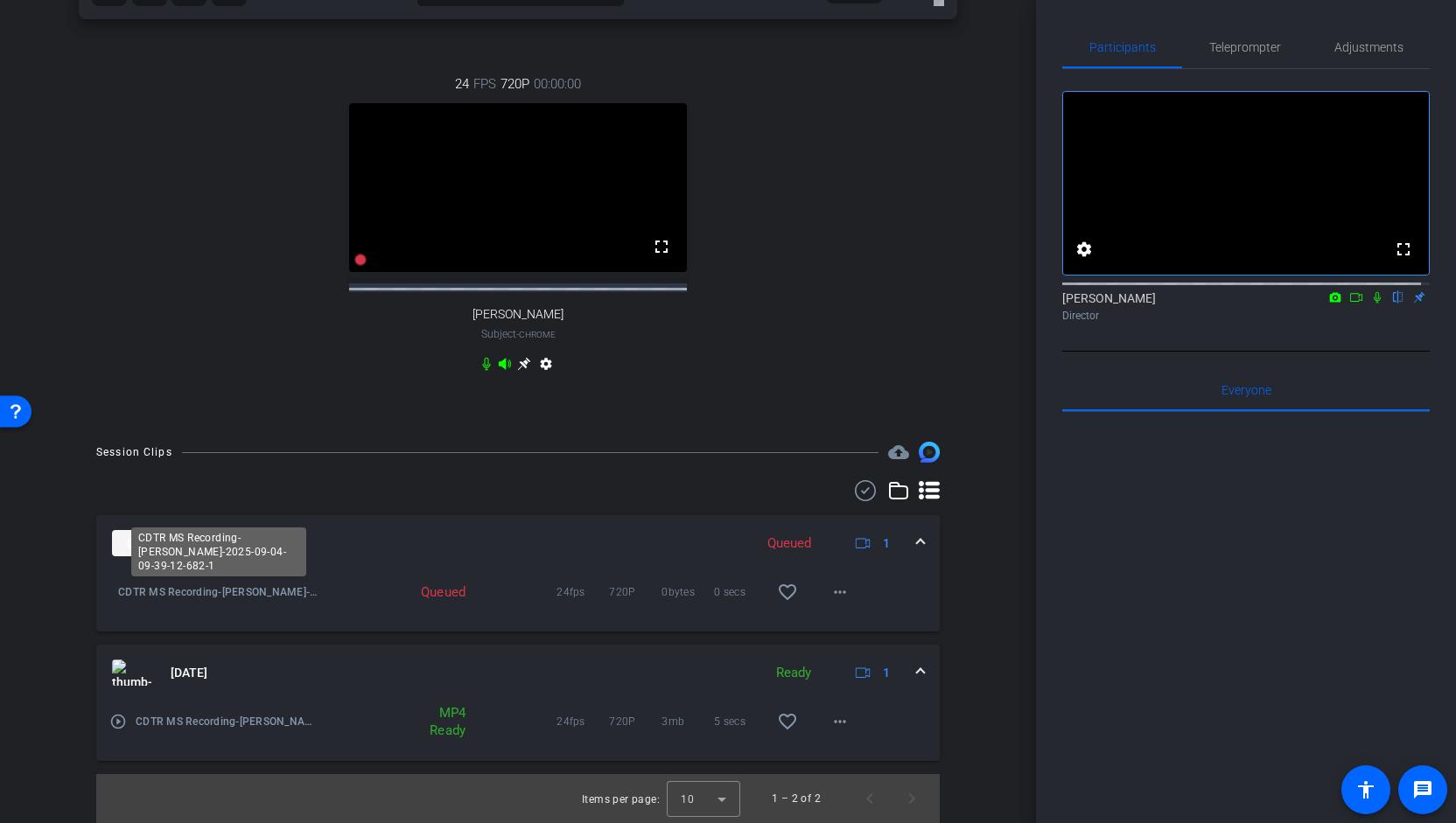
click at [213, 591] on span "CDTR MS Recording-[PERSON_NAME]-2025-09-04-09-39-12-682-1" at bounding box center [220, 592] width 204 height 18
click at [585, 587] on span "24fps" at bounding box center [583, 592] width 53 height 18
click at [1428, 797] on mat-icon "message" at bounding box center [1422, 790] width 21 height 21
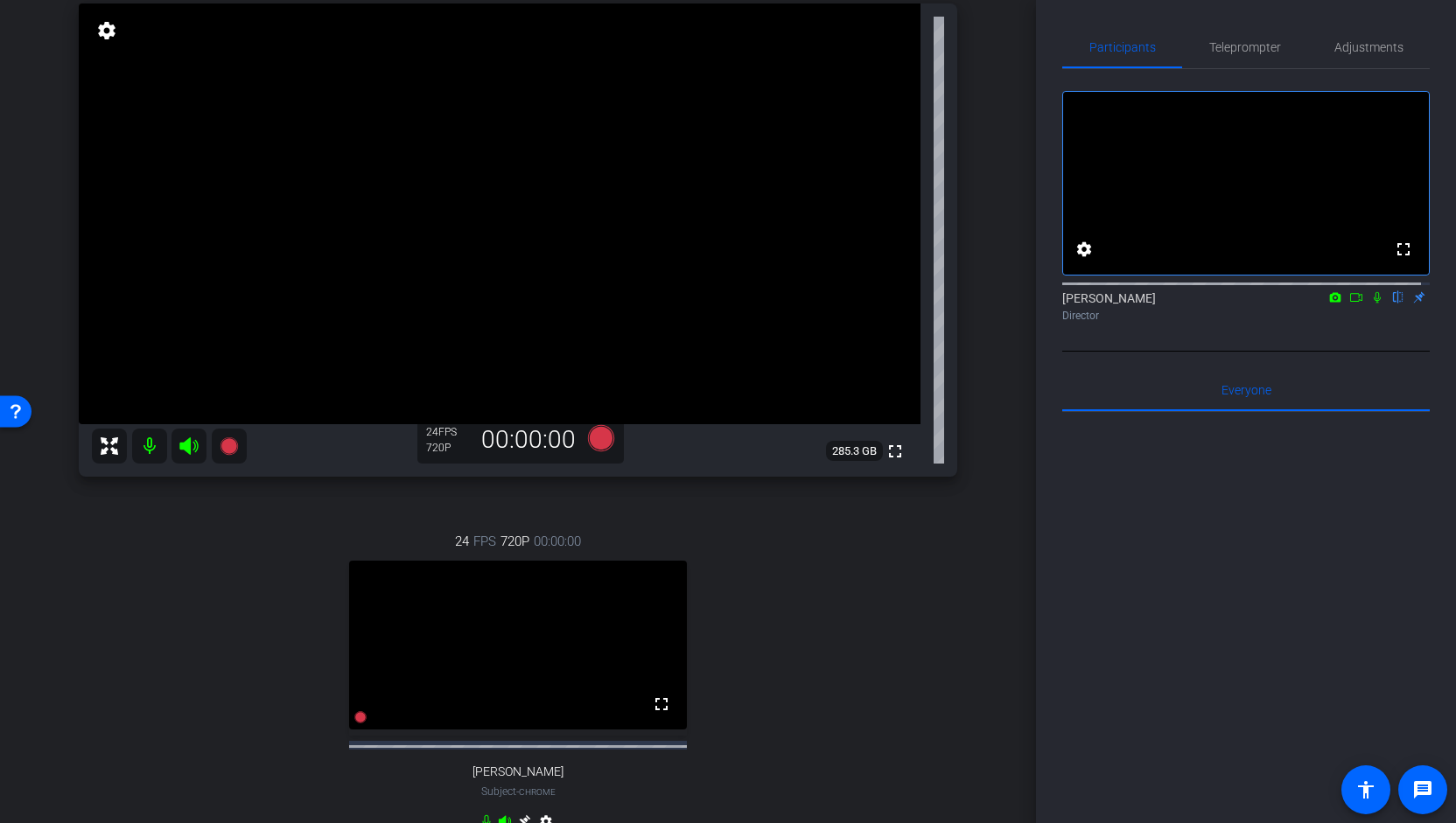
scroll to position [0, 0]
